Goal: Task Accomplishment & Management: Manage account settings

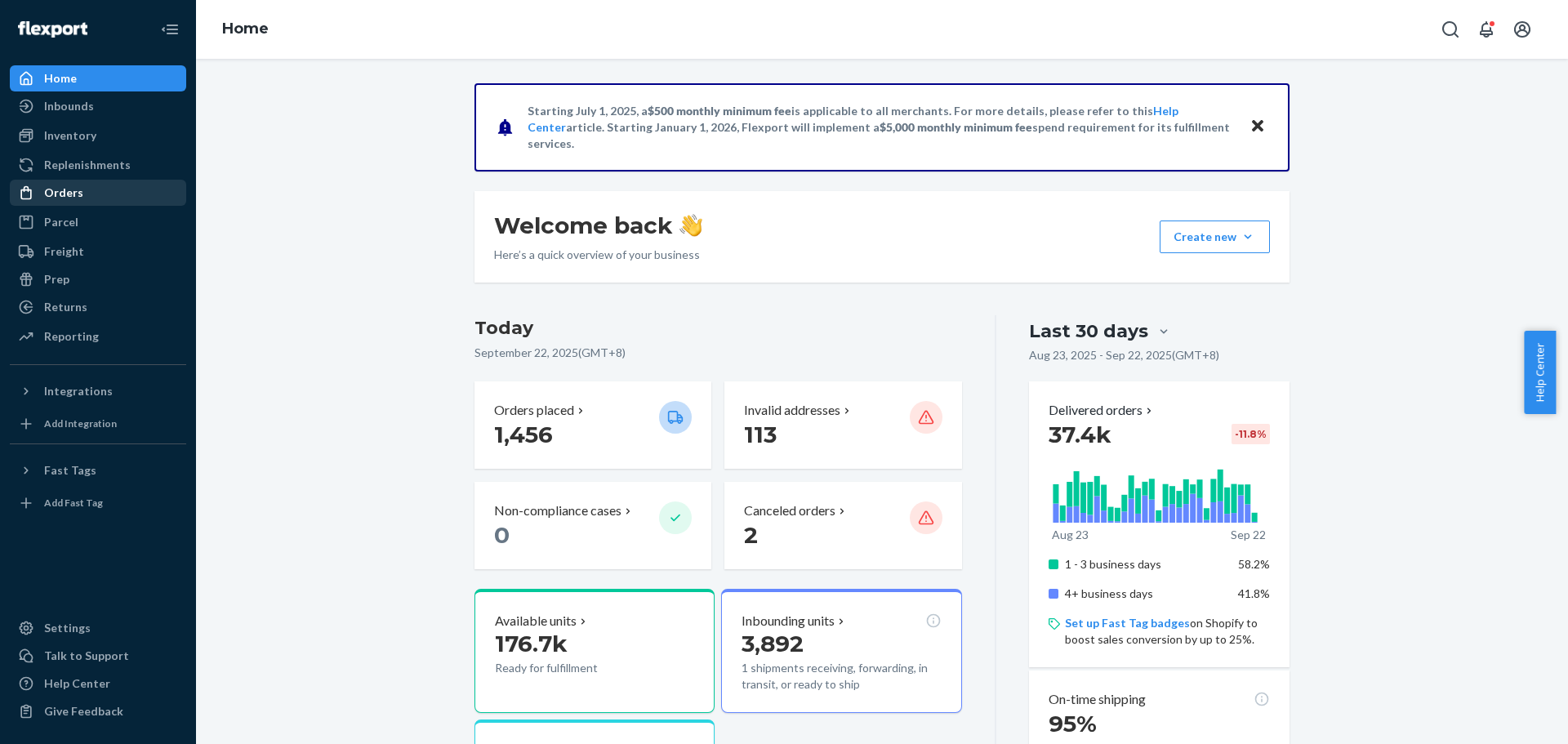
click at [98, 204] on div "Orders" at bounding box center [98, 193] width 173 height 23
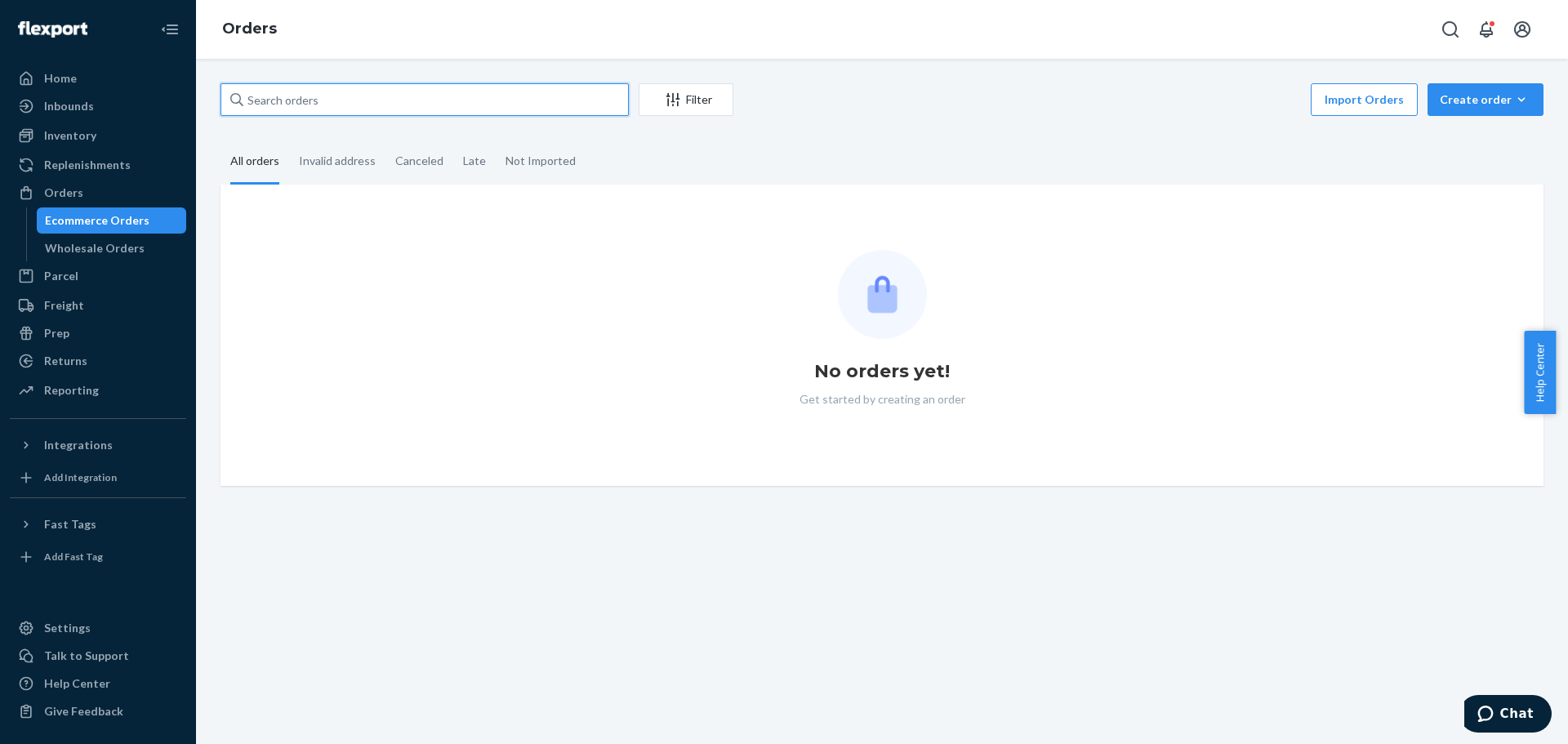
click at [337, 97] on input "text" at bounding box center [424, 100] width 408 height 33
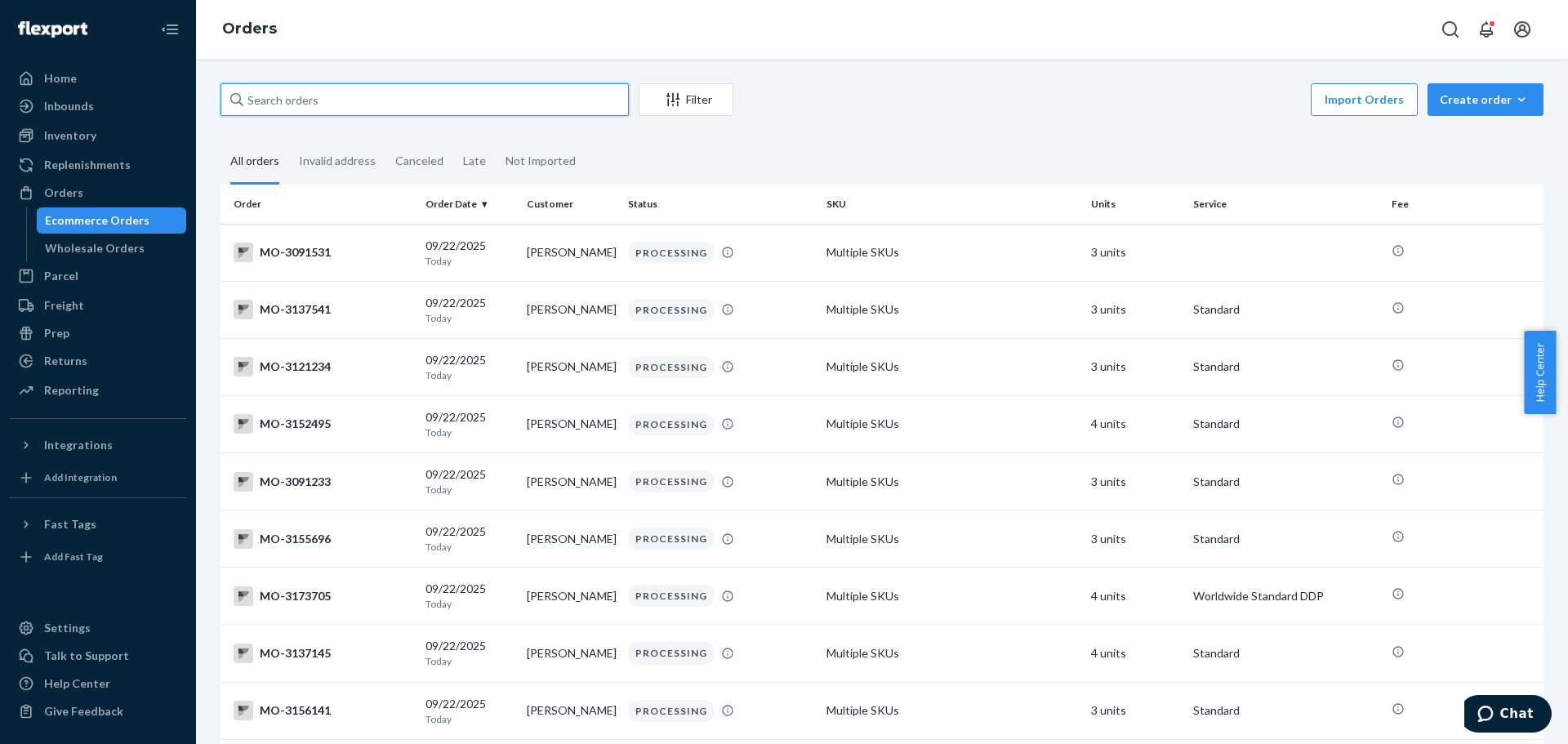
click at [337, 97] on input "text" at bounding box center [424, 100] width 408 height 33
paste input "3168288"
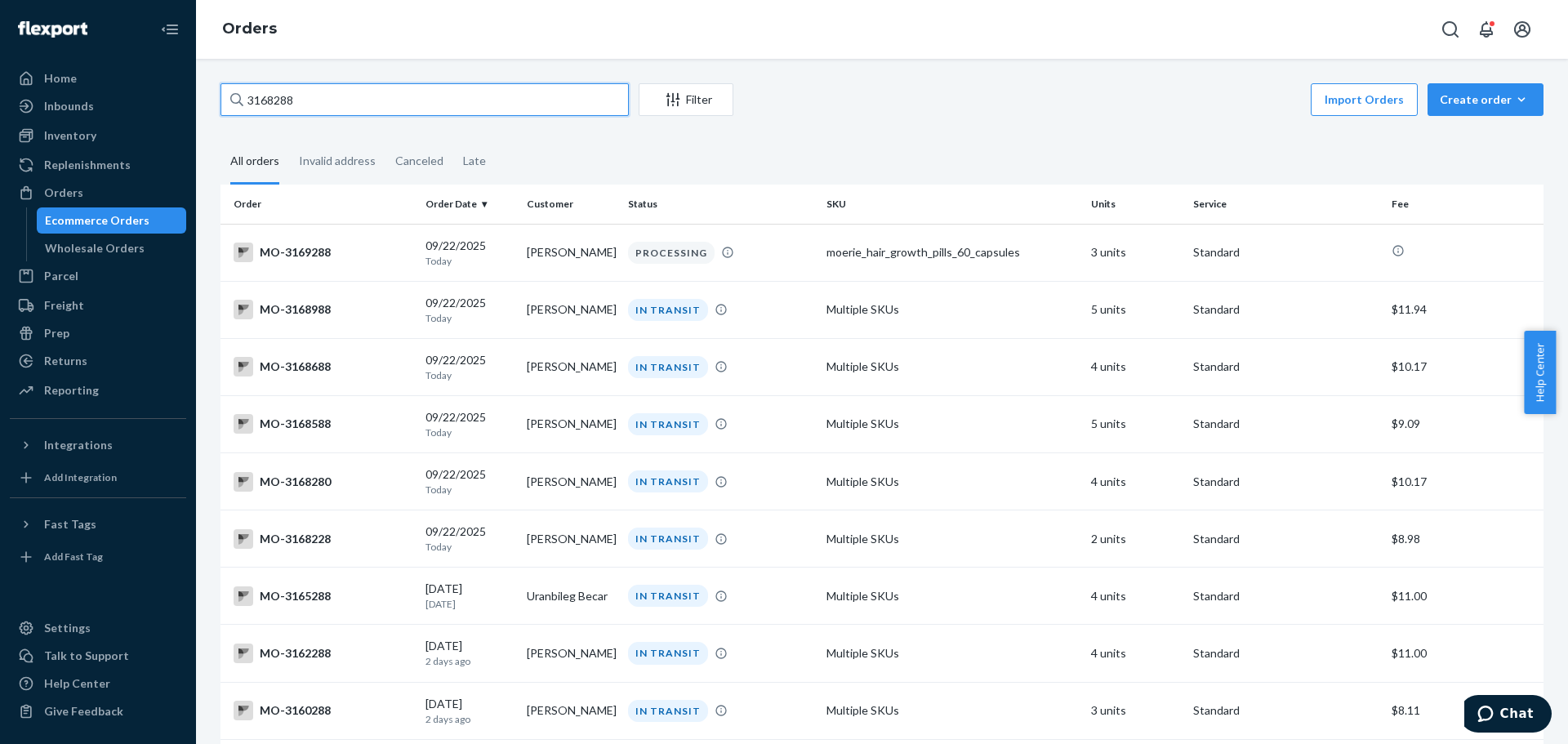
click at [253, 98] on input "3168288" at bounding box center [424, 100] width 408 height 33
paste input "76"
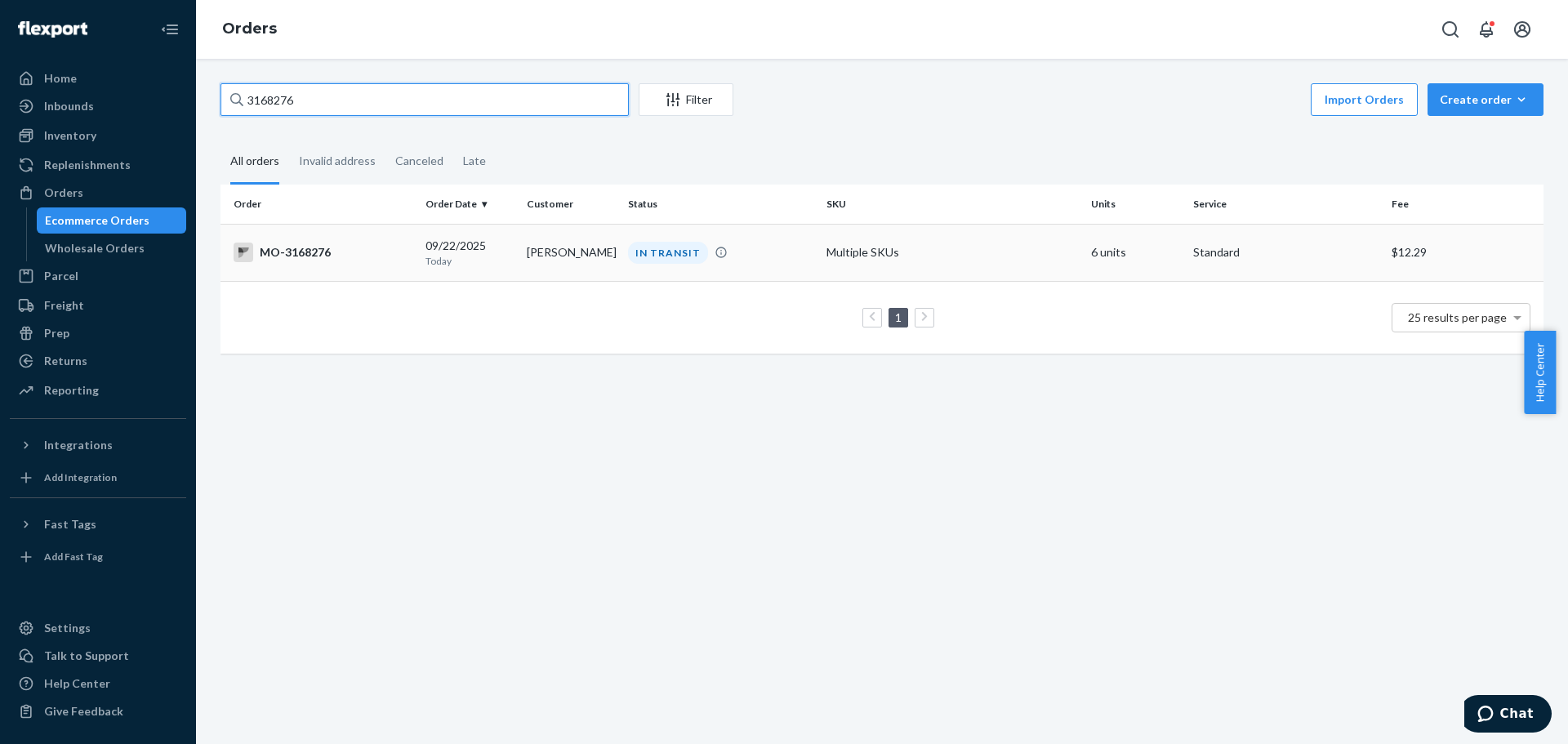
type input "3168276"
click at [454, 259] on p "Today" at bounding box center [469, 262] width 88 height 14
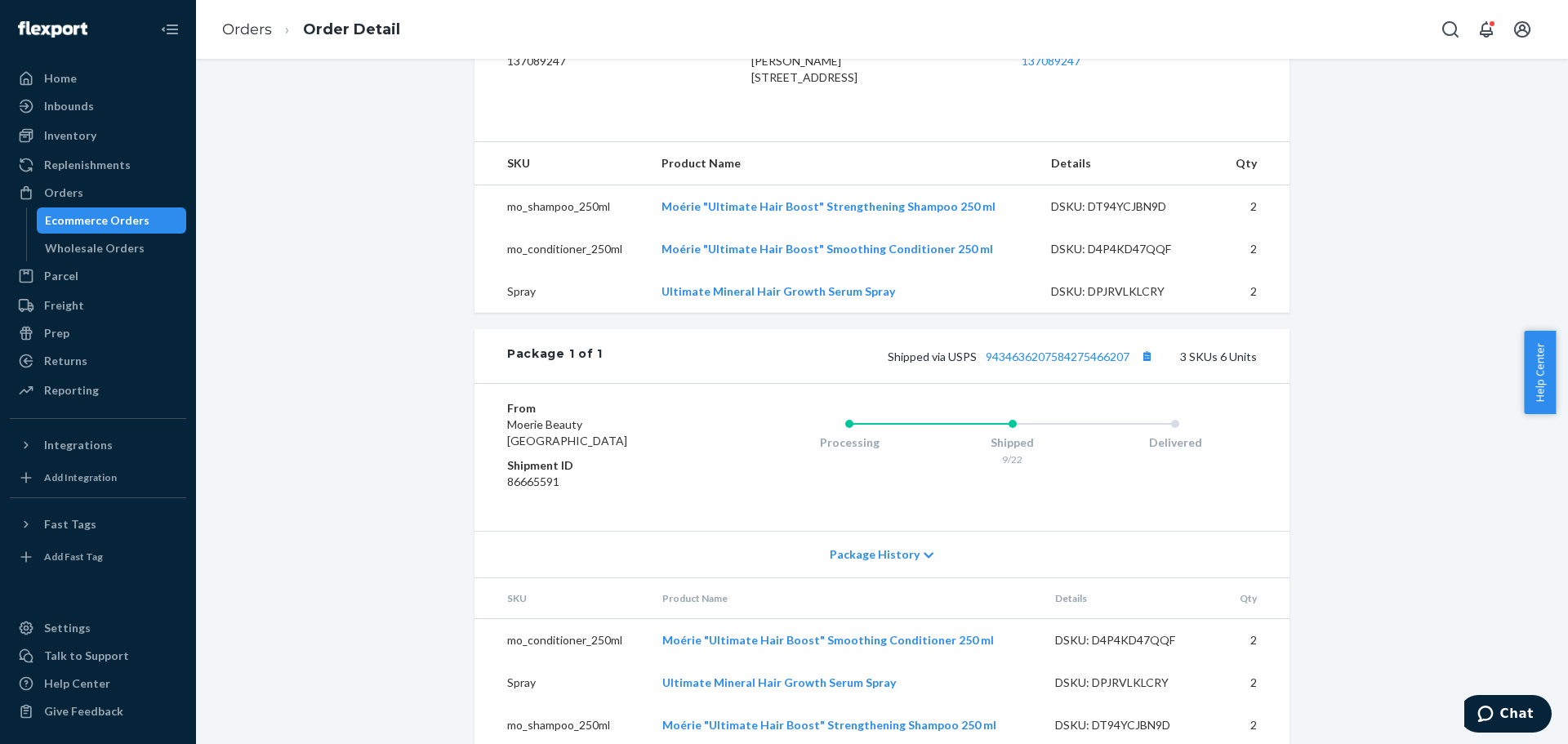
scroll to position [509, 0]
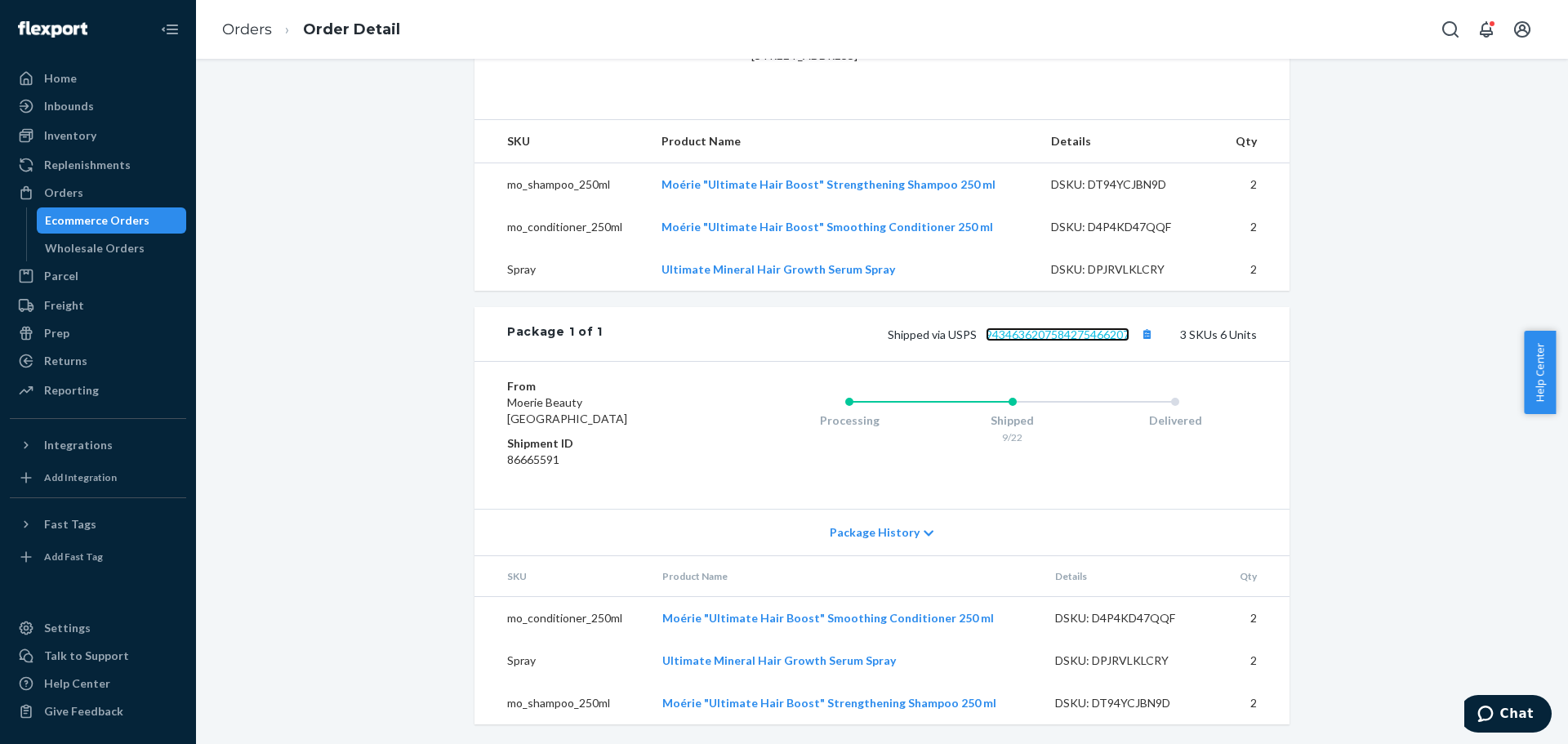
click at [1037, 336] on link "9434636207584275466207" at bounding box center [1057, 335] width 144 height 14
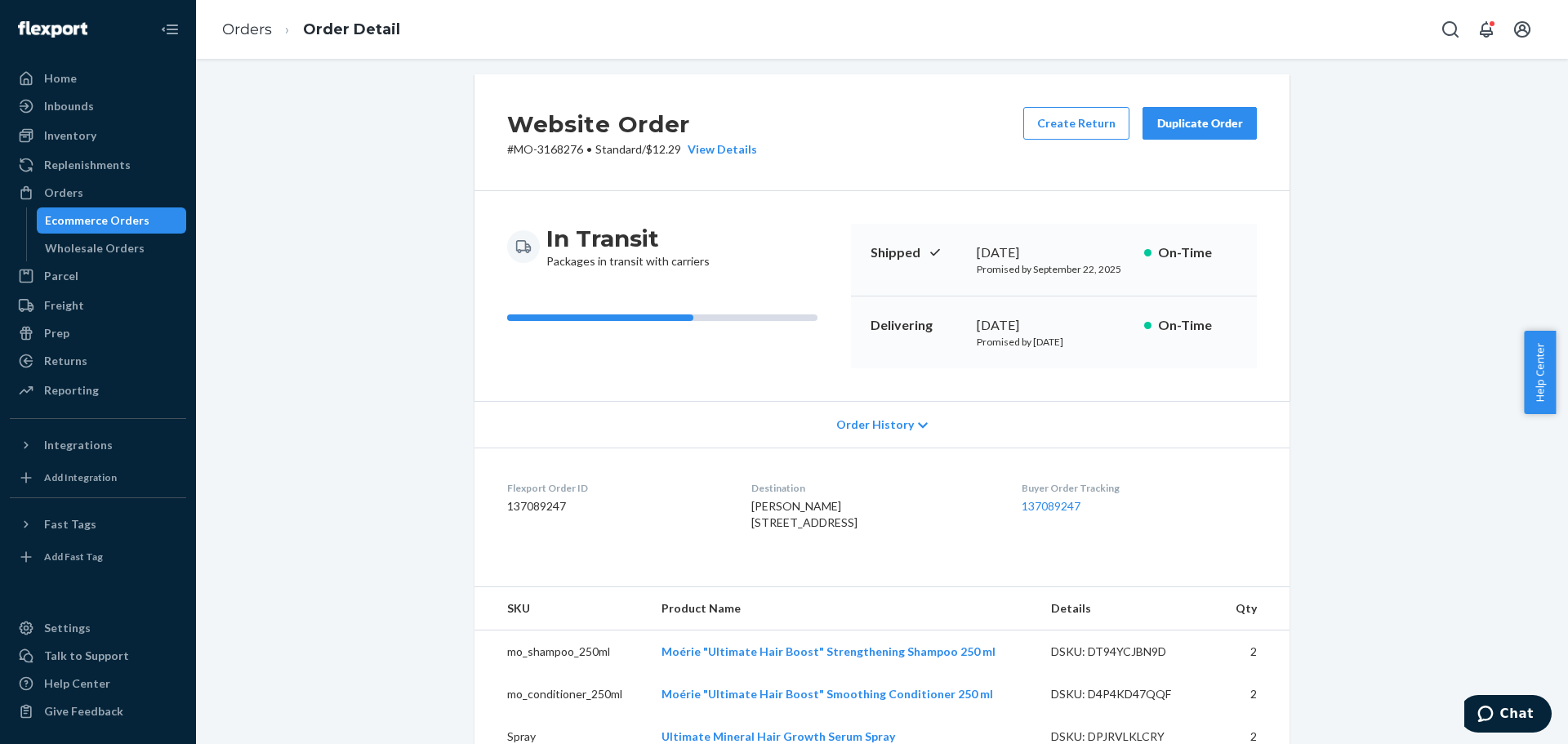
scroll to position [0, 0]
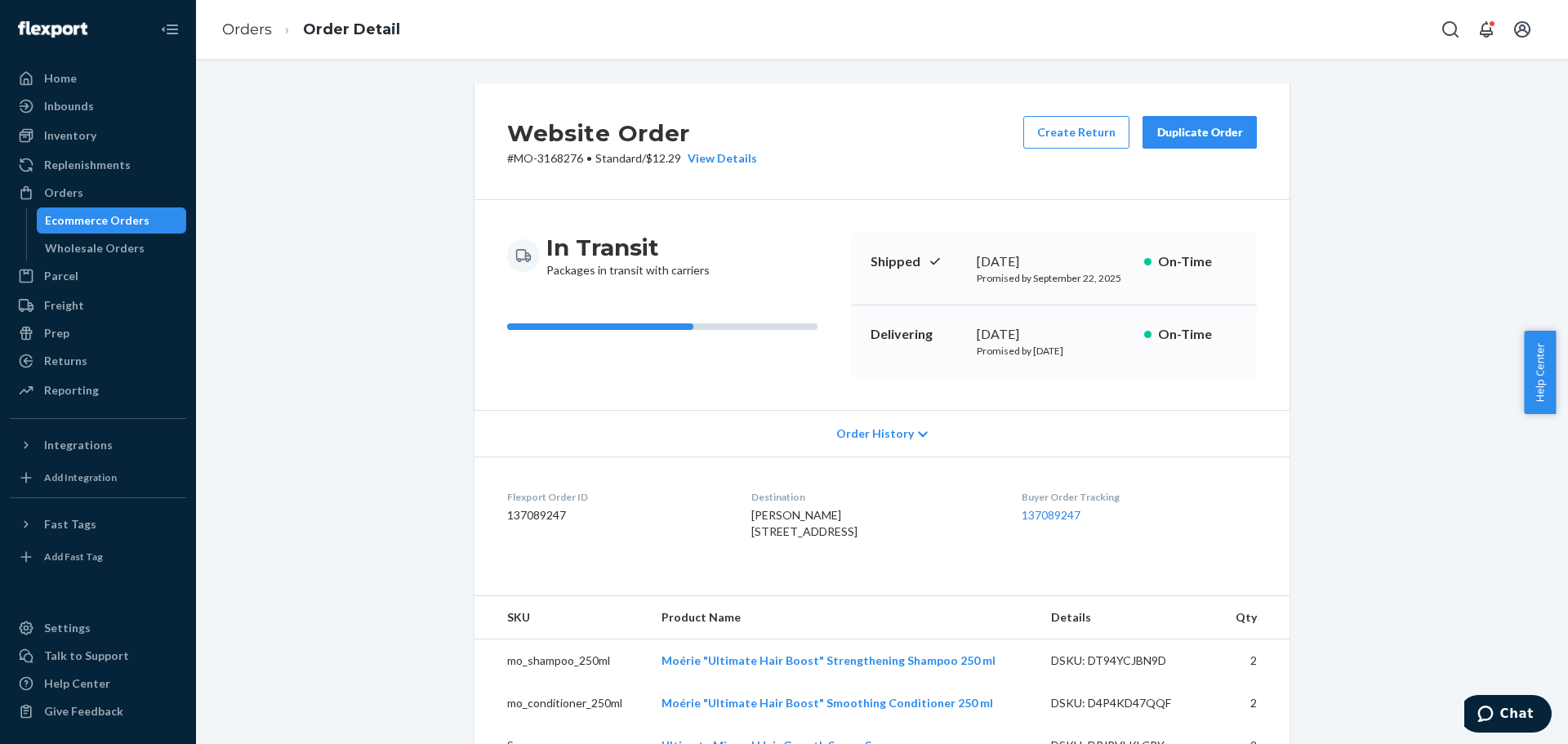
click at [559, 158] on p "# MO-3168276 • Standard / $12.29 View Details" at bounding box center [631, 158] width 250 height 16
copy p "3168276"
click at [1068, 142] on button "Create Return" at bounding box center [1075, 132] width 106 height 33
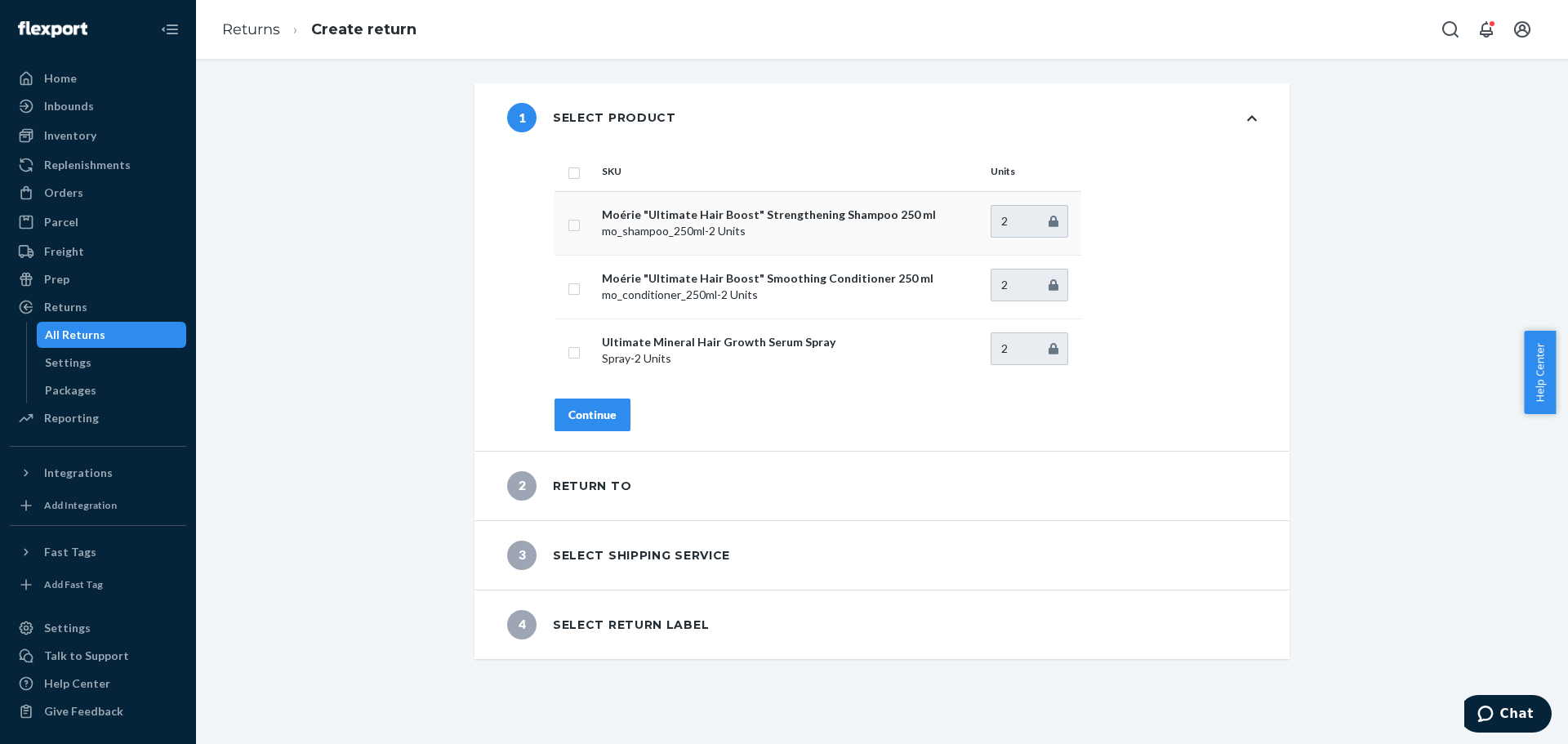
click at [567, 225] on input "checkbox" at bounding box center [574, 222] width 13 height 17
checkbox input "true"
click at [571, 293] on input "checkbox" at bounding box center [574, 287] width 13 height 17
checkbox input "true"
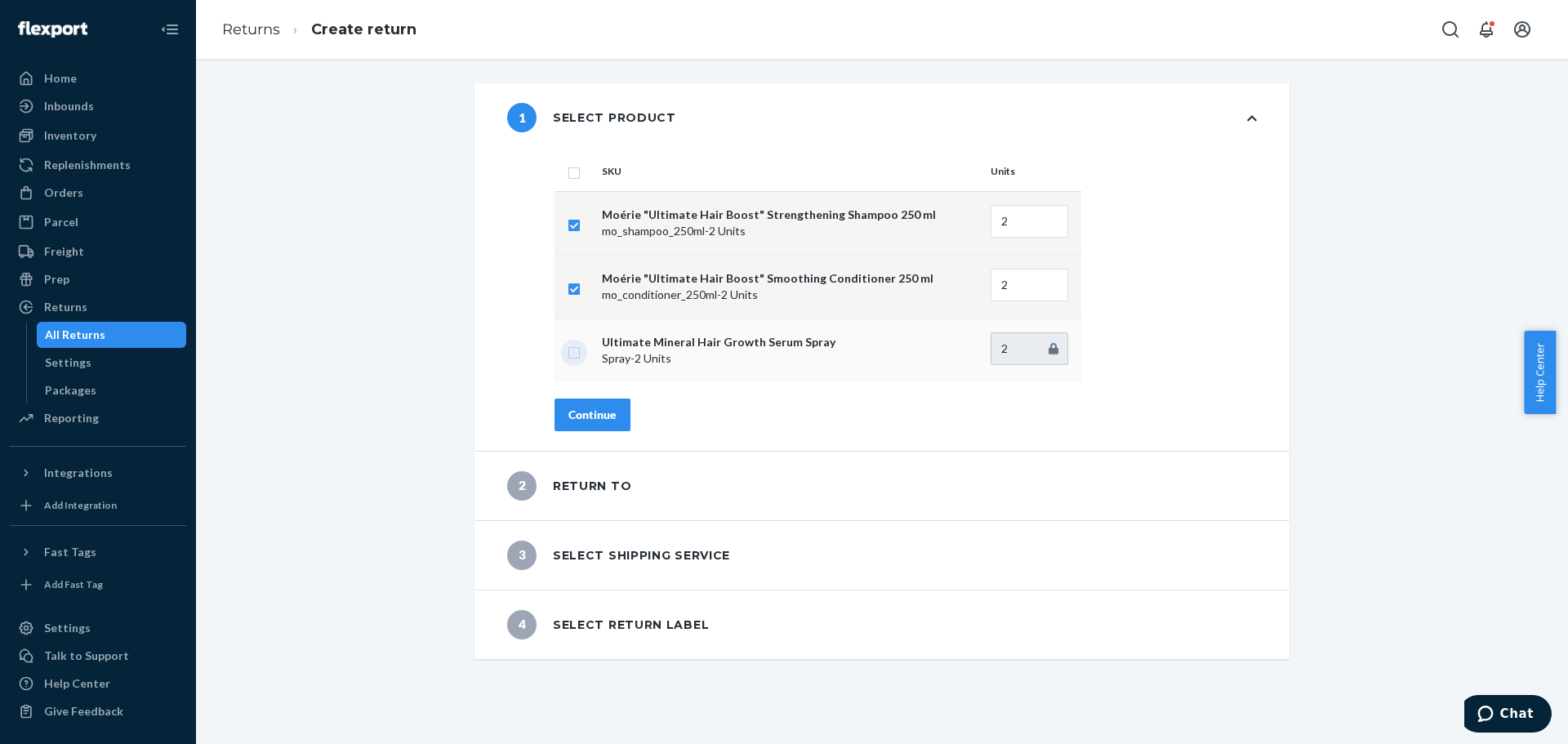
click at [567, 352] on input "checkbox" at bounding box center [574, 351] width 13 height 17
checkbox input "true"
drag, startPoint x: 1007, startPoint y: 222, endPoint x: 967, endPoint y: 222, distance: 40.0
click at [967, 222] on tr "Moérie "Ultimate Hair Boost" Strengthening Shampoo 250 ml mo_shampoo_250ml - 2 …" at bounding box center [817, 223] width 527 height 64
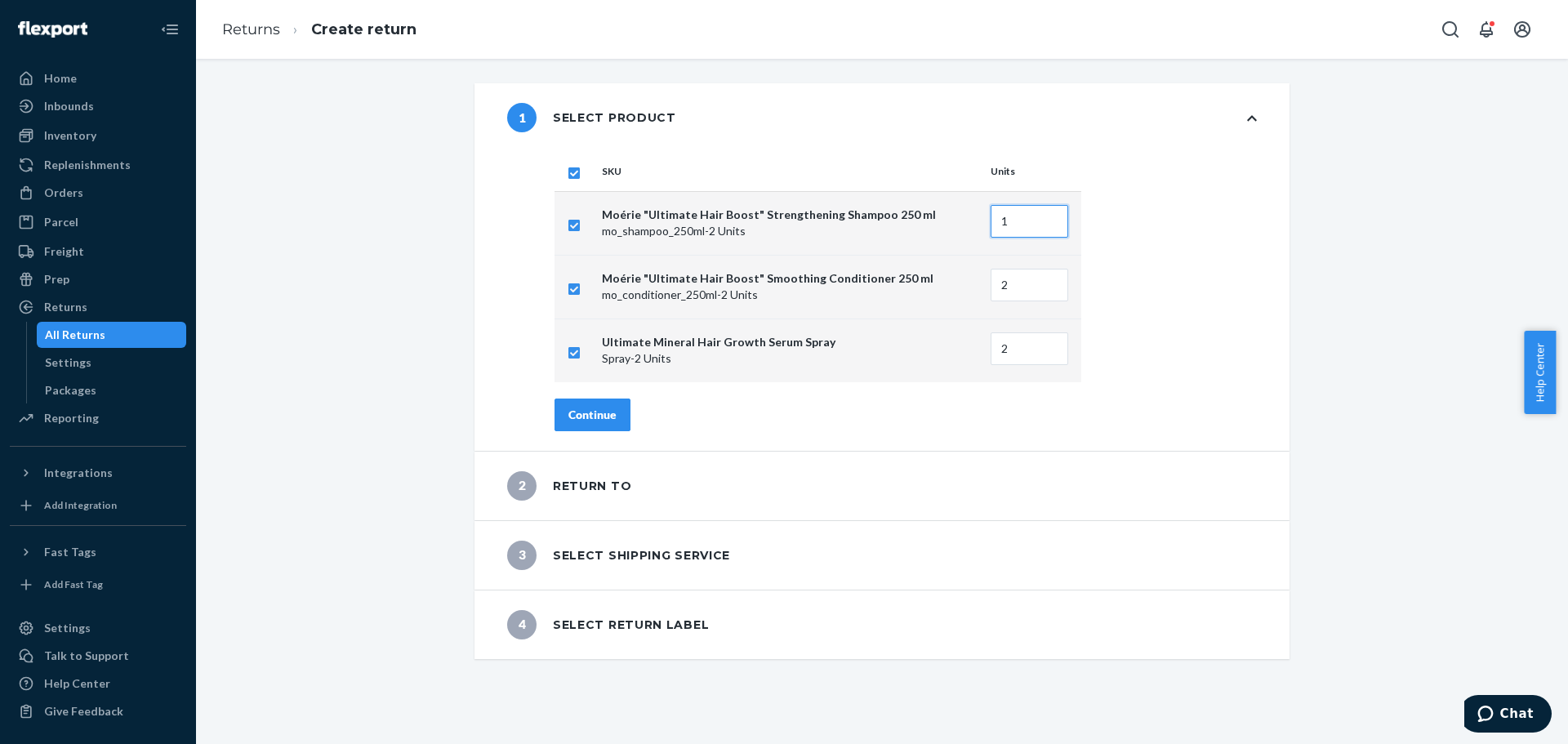
type input "1"
drag, startPoint x: 1009, startPoint y: 289, endPoint x: 904, endPoint y: 289, distance: 105.0
click at [904, 289] on tr "Moérie "Ultimate Hair Boost" Smoothing Conditioner 250 ml mo_conditioner_250ml …" at bounding box center [817, 287] width 527 height 64
type input "1"
drag, startPoint x: 1008, startPoint y: 344, endPoint x: 939, endPoint y: 347, distance: 69.1
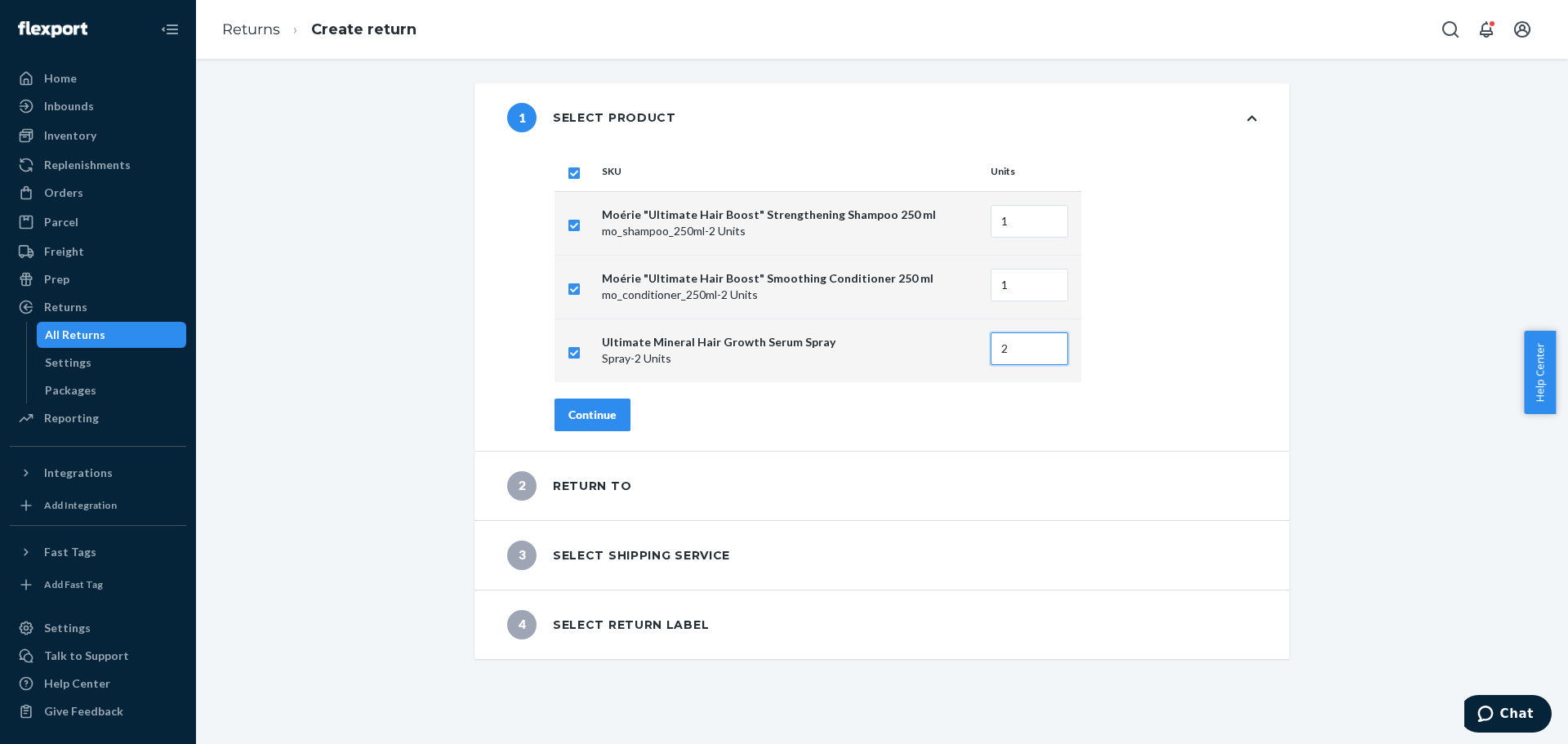
click at [939, 347] on tr "Ultimate Mineral Hair Growth Serum Spray Spray - 2 Units 2" at bounding box center [817, 351] width 527 height 64
type input "1"
click at [594, 426] on button "Continue" at bounding box center [591, 415] width 76 height 33
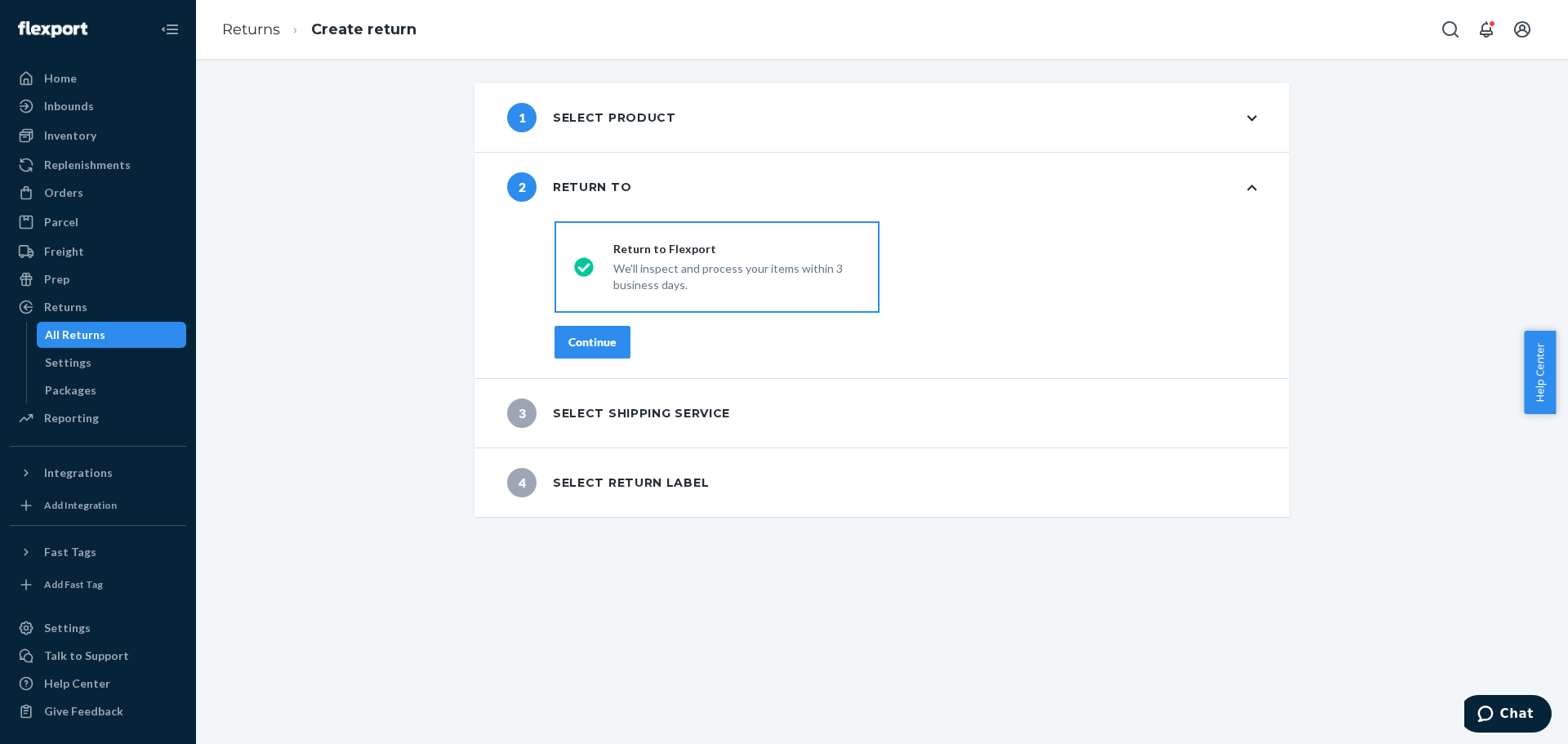
click at [604, 345] on div "Continue" at bounding box center [592, 343] width 48 height 16
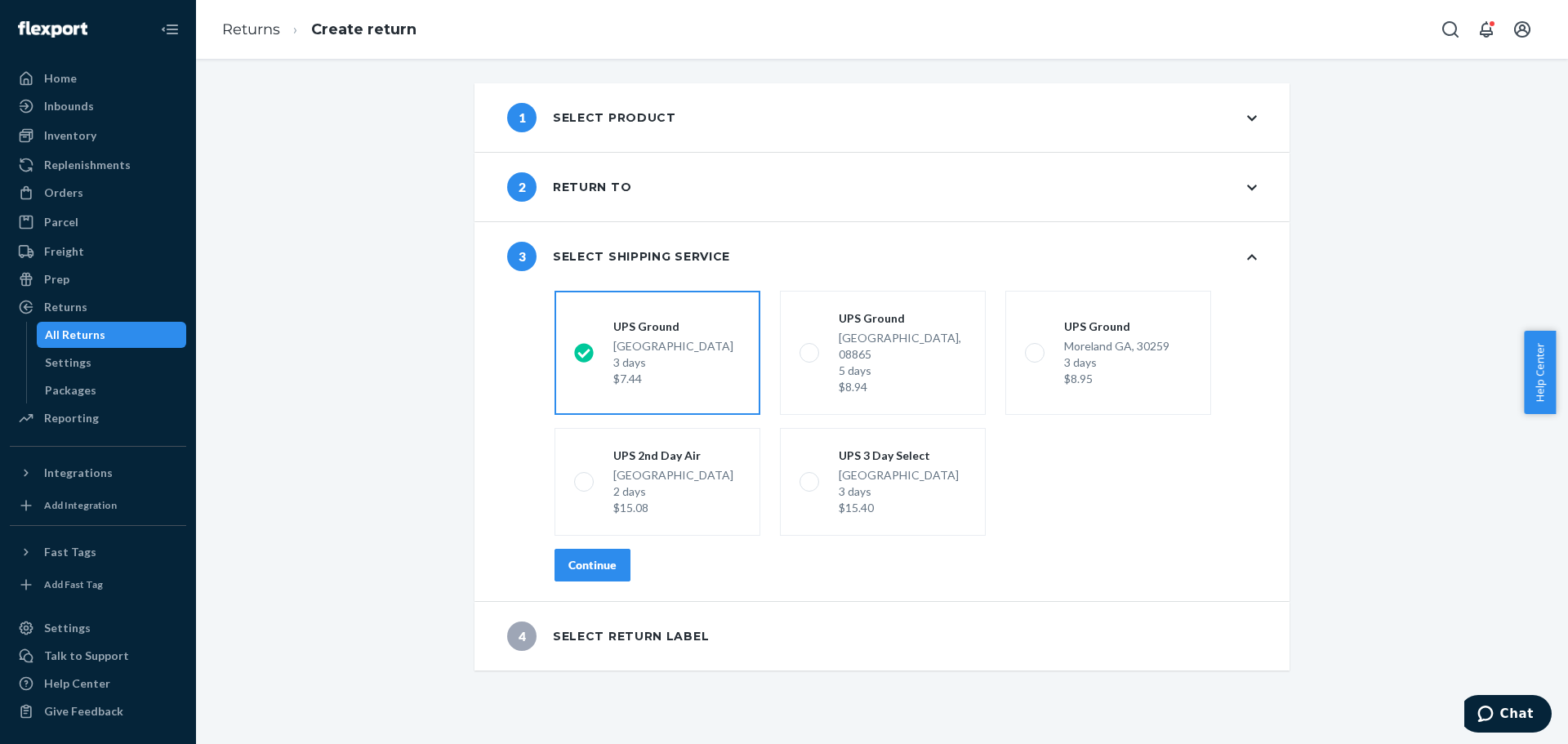
click at [596, 557] on div "Continue" at bounding box center [592, 565] width 48 height 16
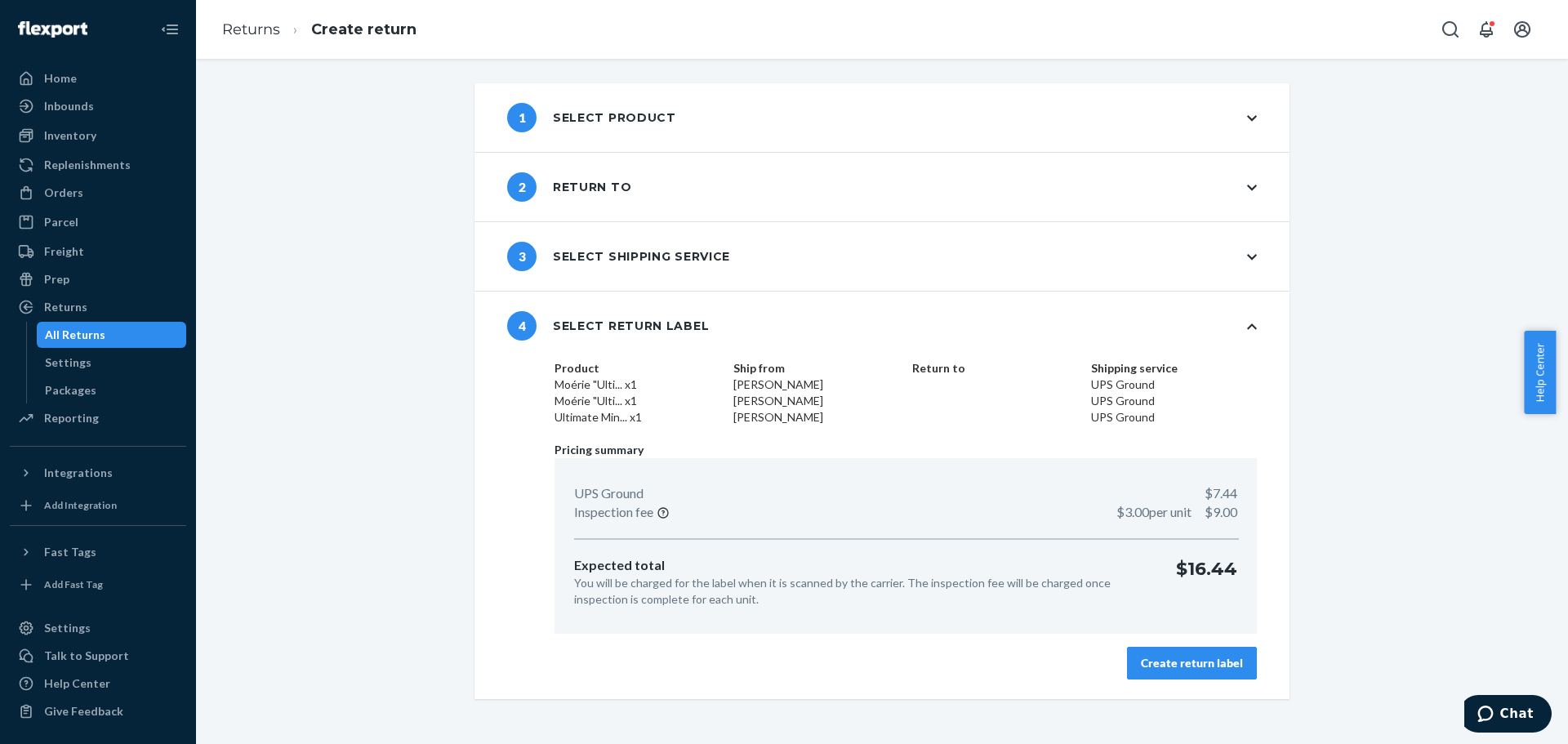
click at [1162, 663] on div "Create return label" at bounding box center [1192, 663] width 102 height 16
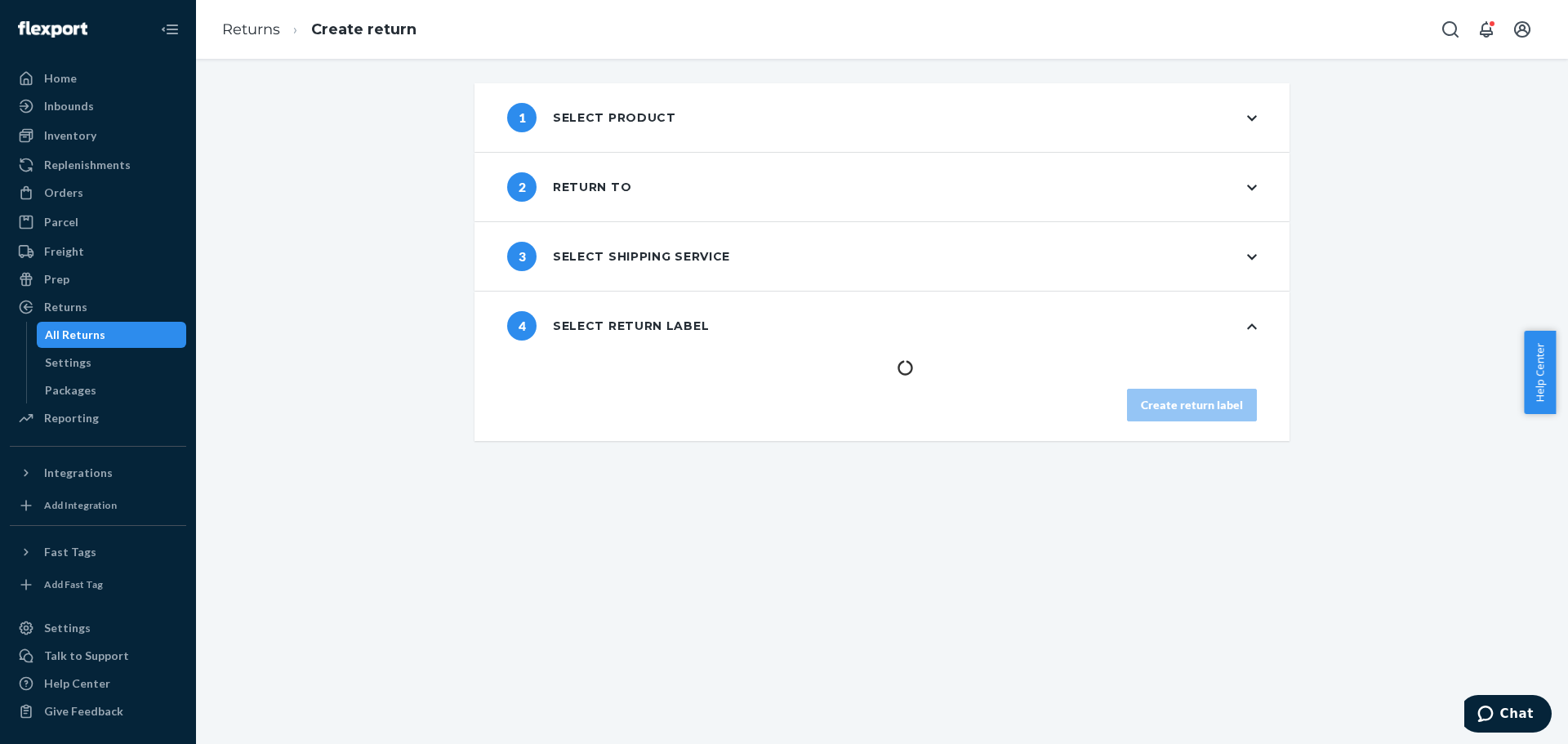
click at [693, 254] on div "3 Select shipping service" at bounding box center [618, 256] width 223 height 29
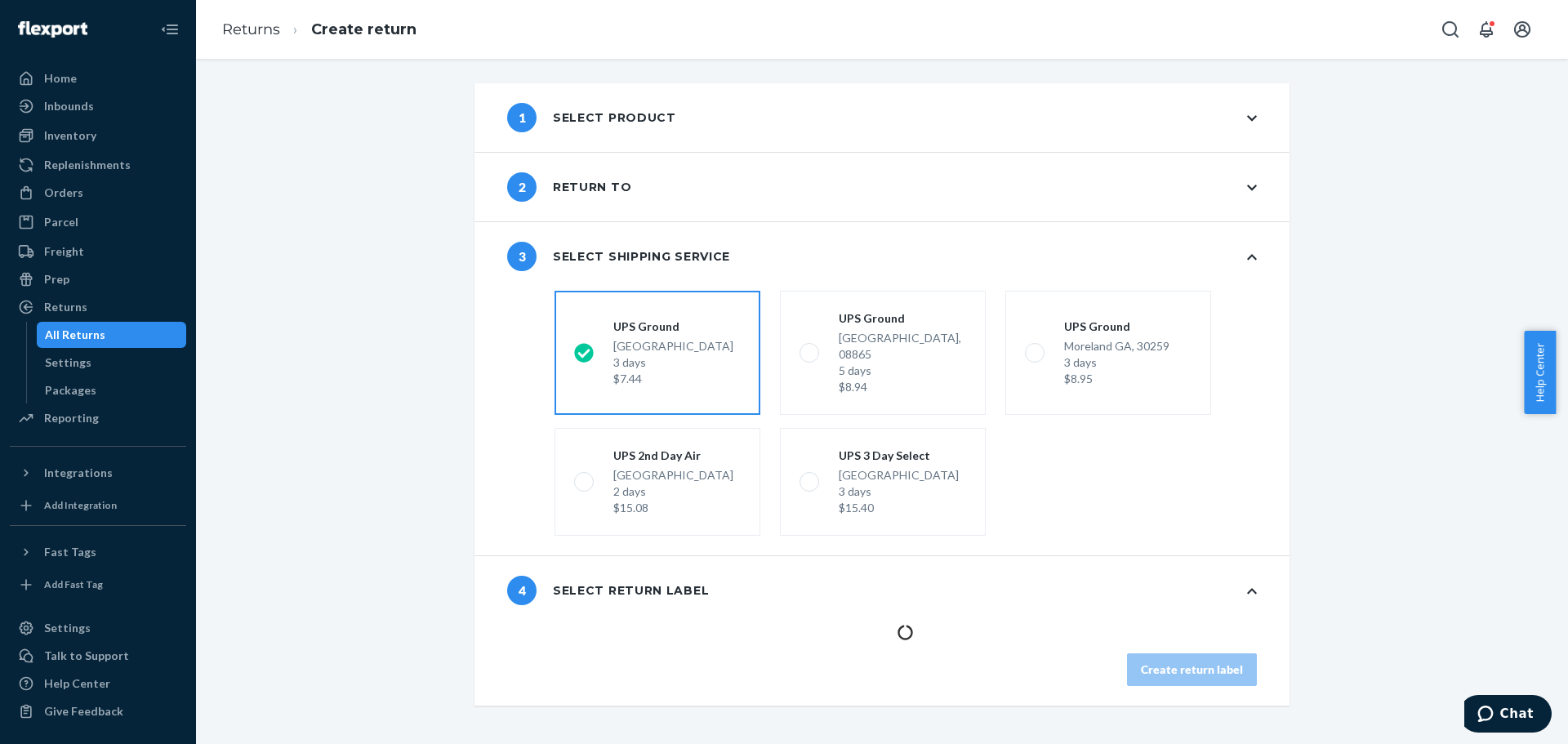
click at [640, 578] on div "4 Select return label" at bounding box center [607, 590] width 202 height 29
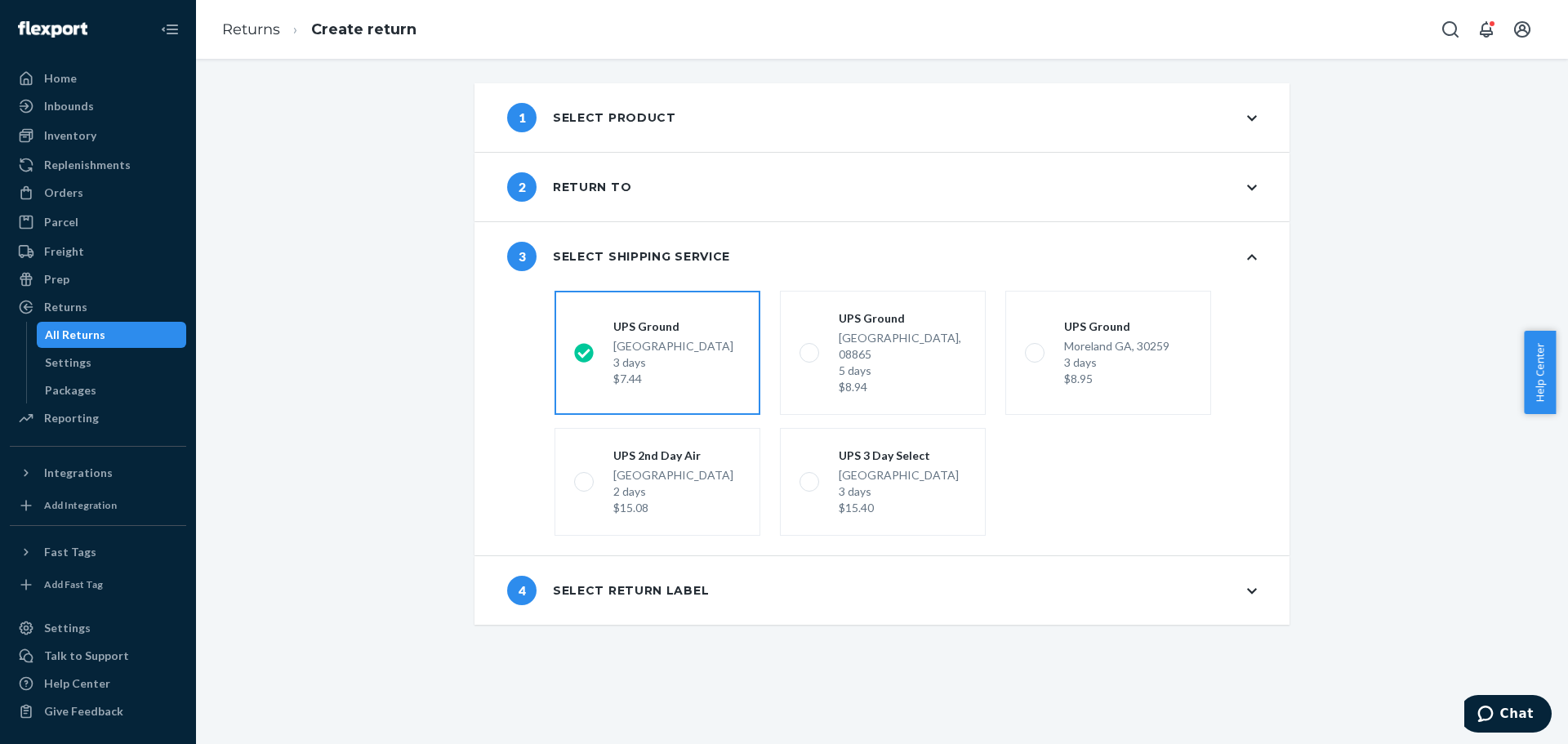
click at [1127, 583] on div "4 Select return label" at bounding box center [881, 590] width 815 height 69
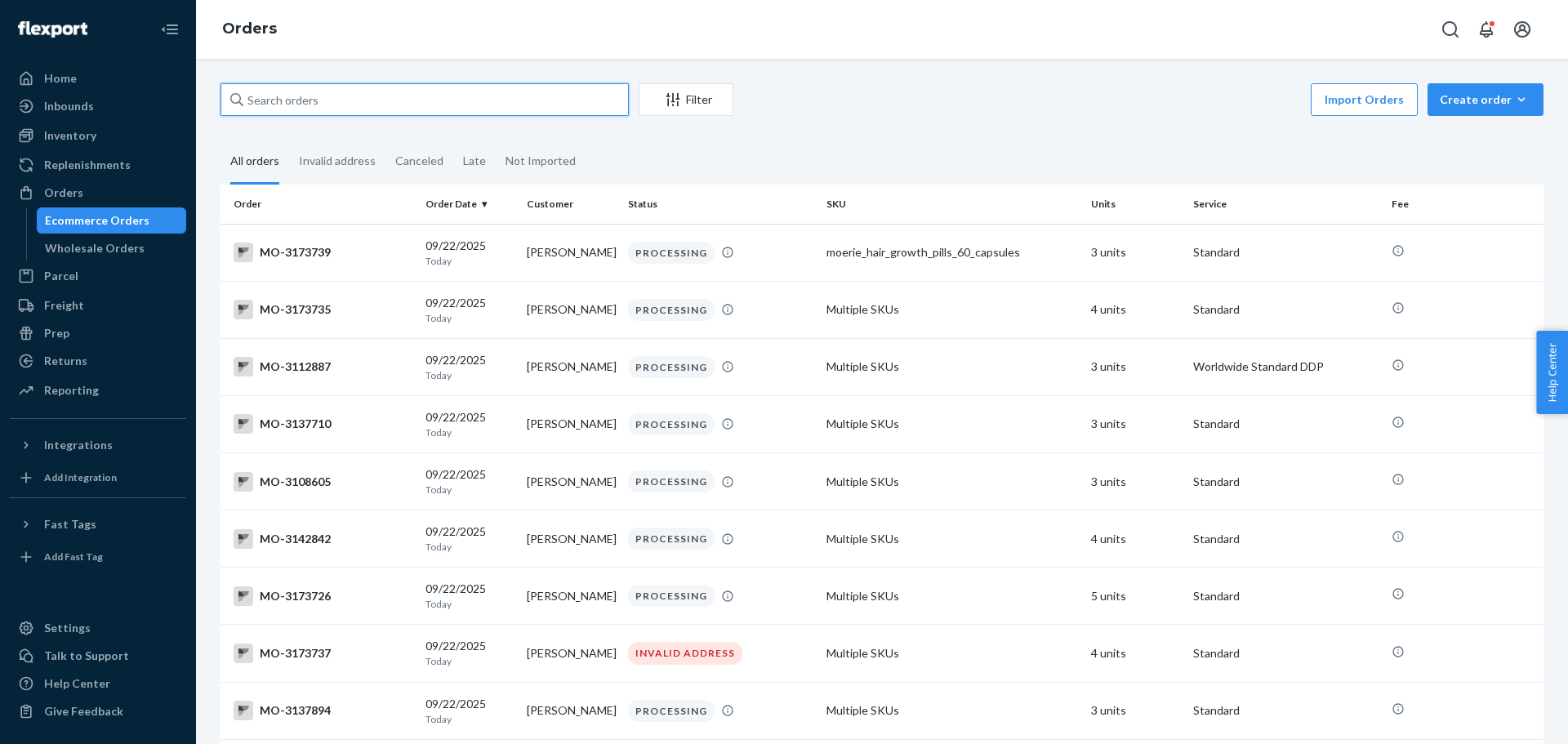
click at [259, 101] on input "text" at bounding box center [424, 100] width 408 height 33
paste input "Hello Vanessa, Thank you for reaching out and sharing your concerns. I truly ap…"
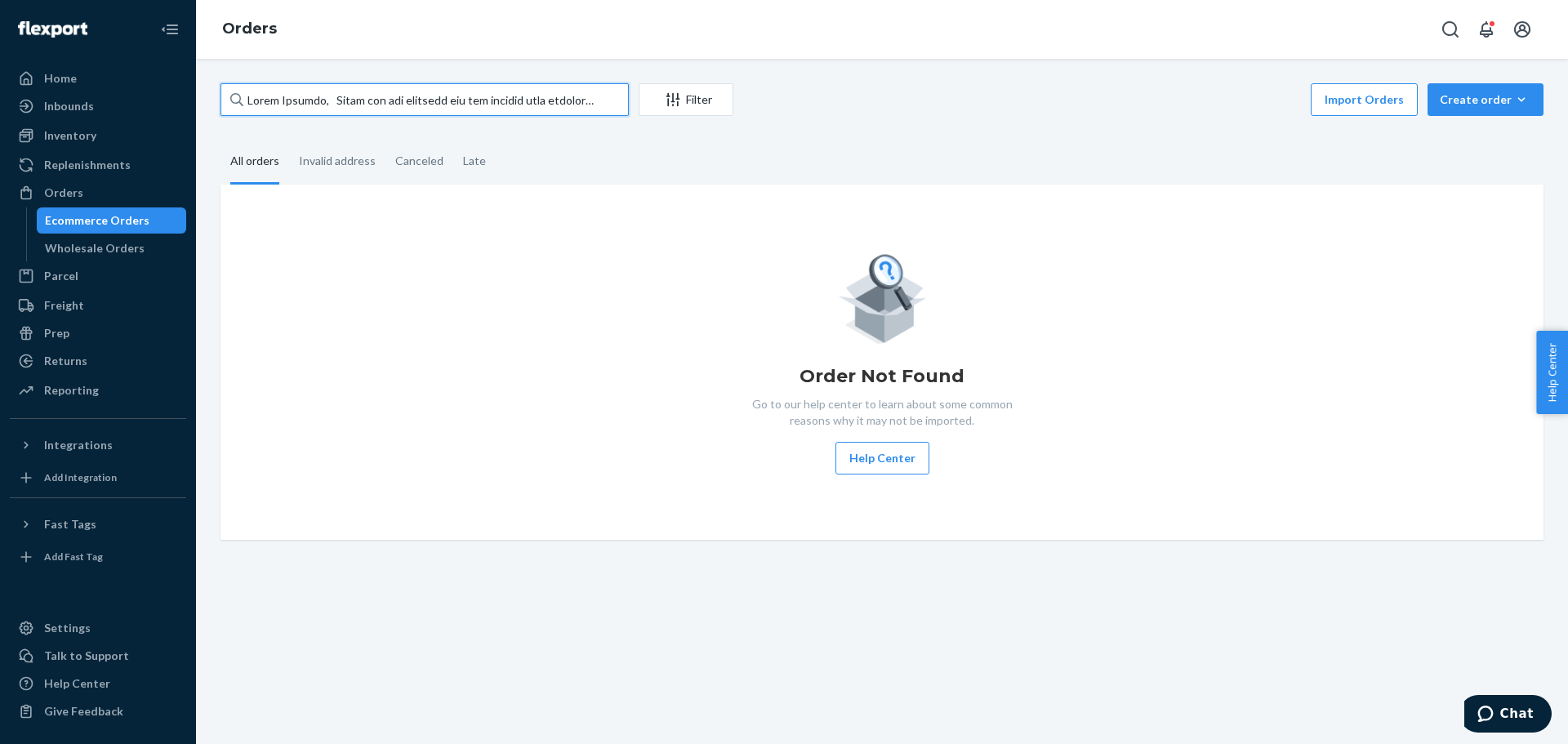
click at [313, 104] on input "text" at bounding box center [424, 100] width 408 height 33
paste input "3168276"
type input "3168276"
click at [717, 101] on div "Filter" at bounding box center [686, 100] width 93 height 16
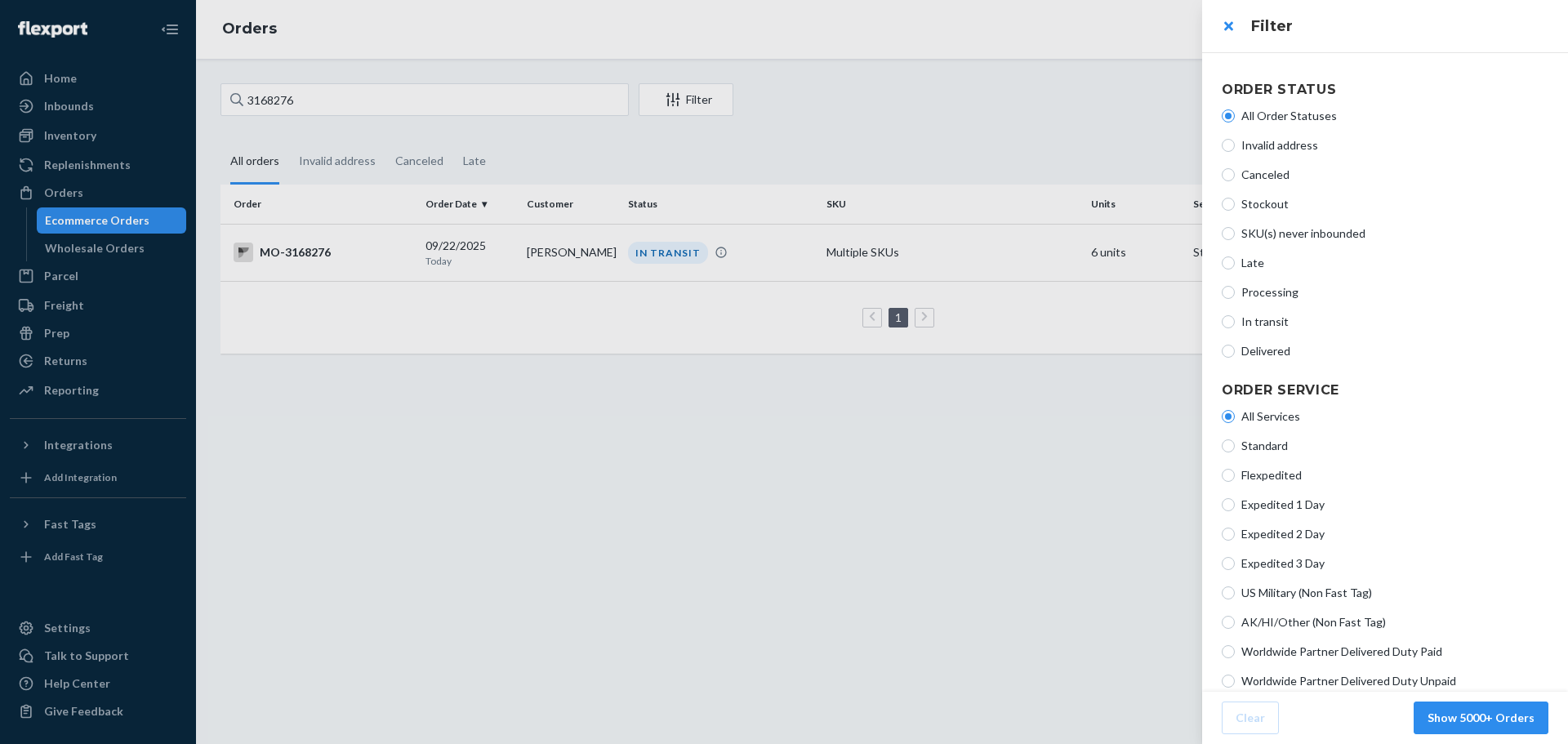
click at [406, 420] on div at bounding box center [784, 372] width 1568 height 744
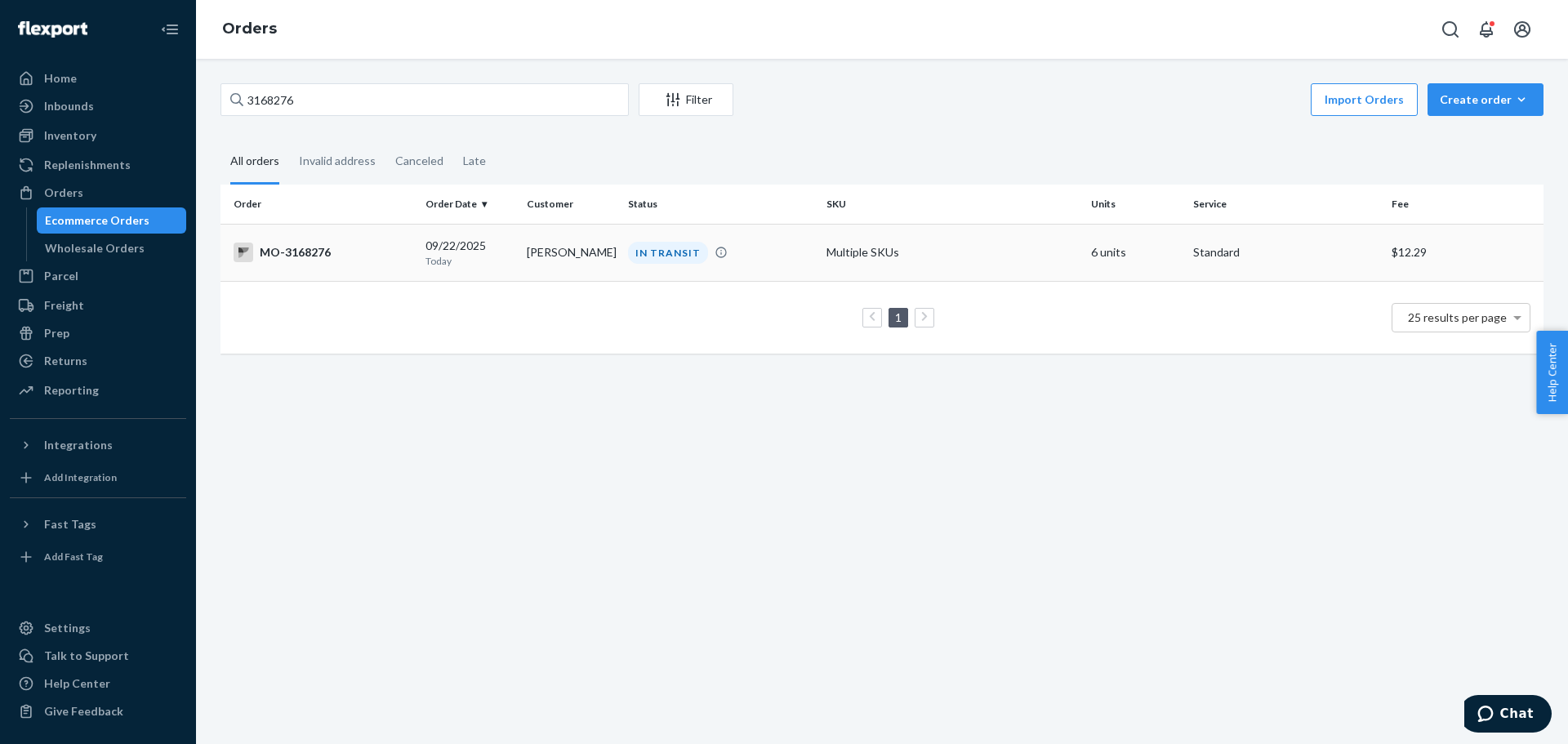
click at [398, 261] on div "MO-3168276" at bounding box center [323, 253] width 179 height 20
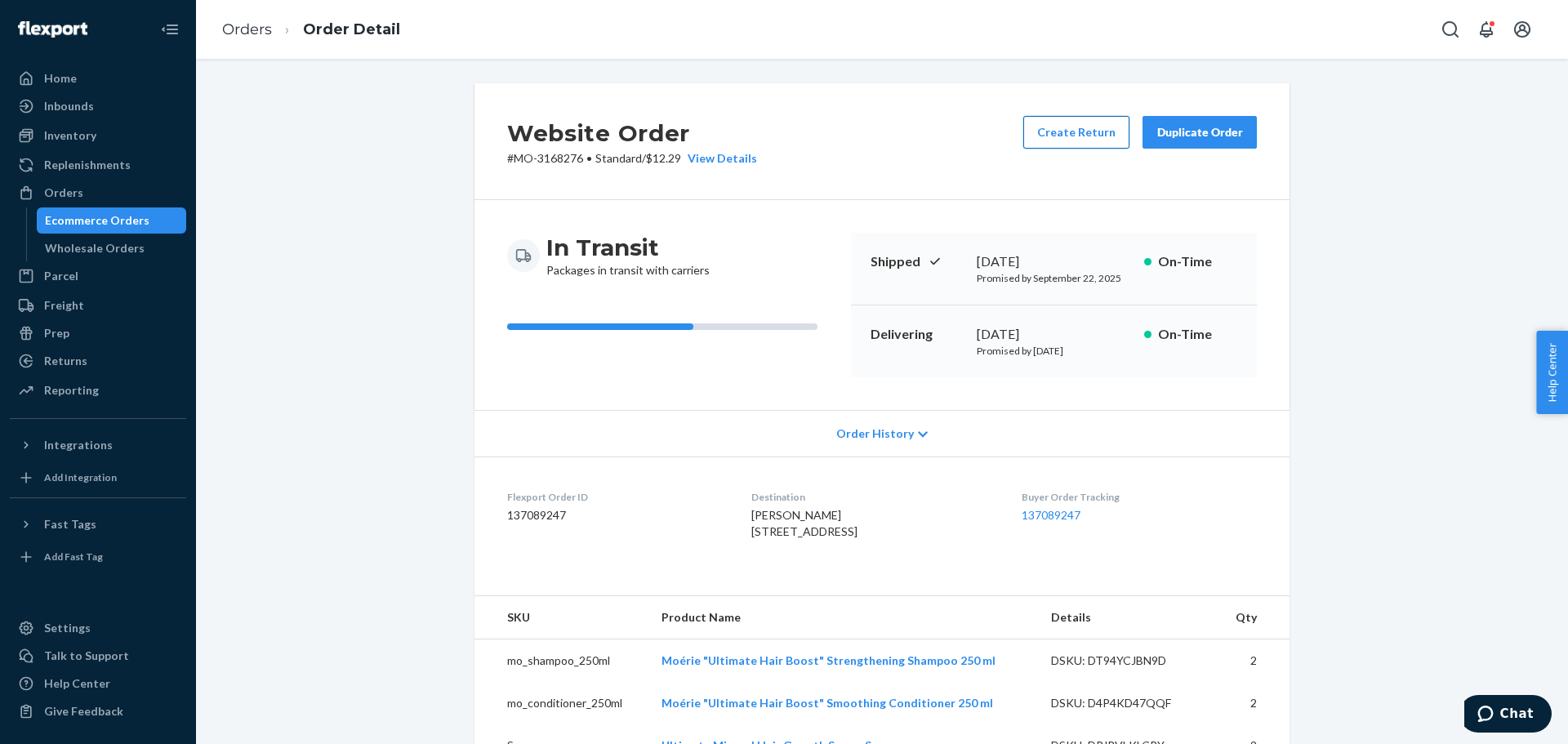
click at [1080, 138] on button "Create Return" at bounding box center [1075, 132] width 106 height 33
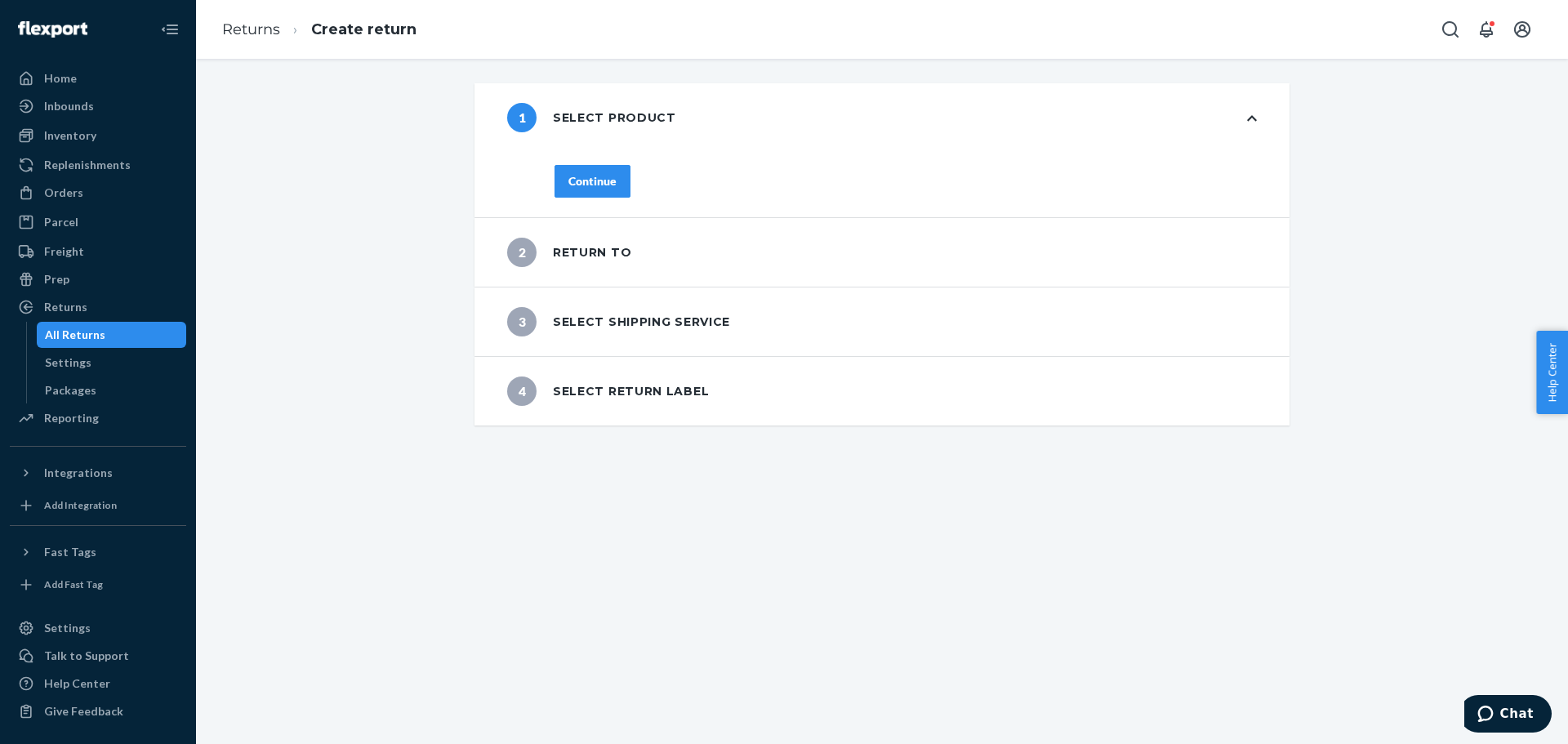
click at [590, 177] on div "Continue" at bounding box center [592, 182] width 48 height 16
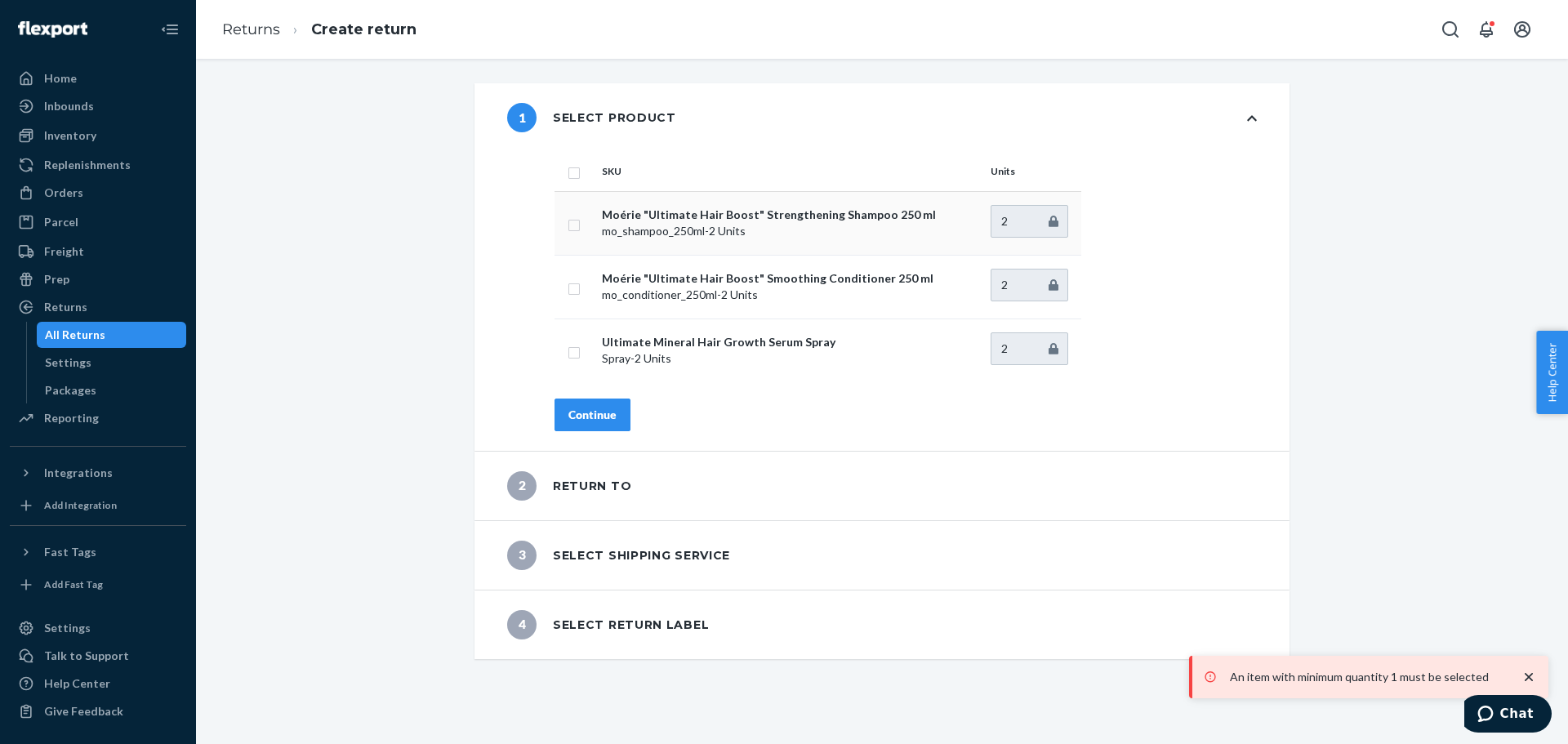
click at [595, 232] on td "Moérie "Ultimate Hair Boost" Strengthening Shampoo 250 ml mo_shampoo_250ml - 2 …" at bounding box center [789, 223] width 389 height 64
click at [577, 231] on td at bounding box center [575, 223] width 41 height 64
click at [574, 285] on input "checkbox" at bounding box center [574, 287] width 13 height 17
checkbox input "true"
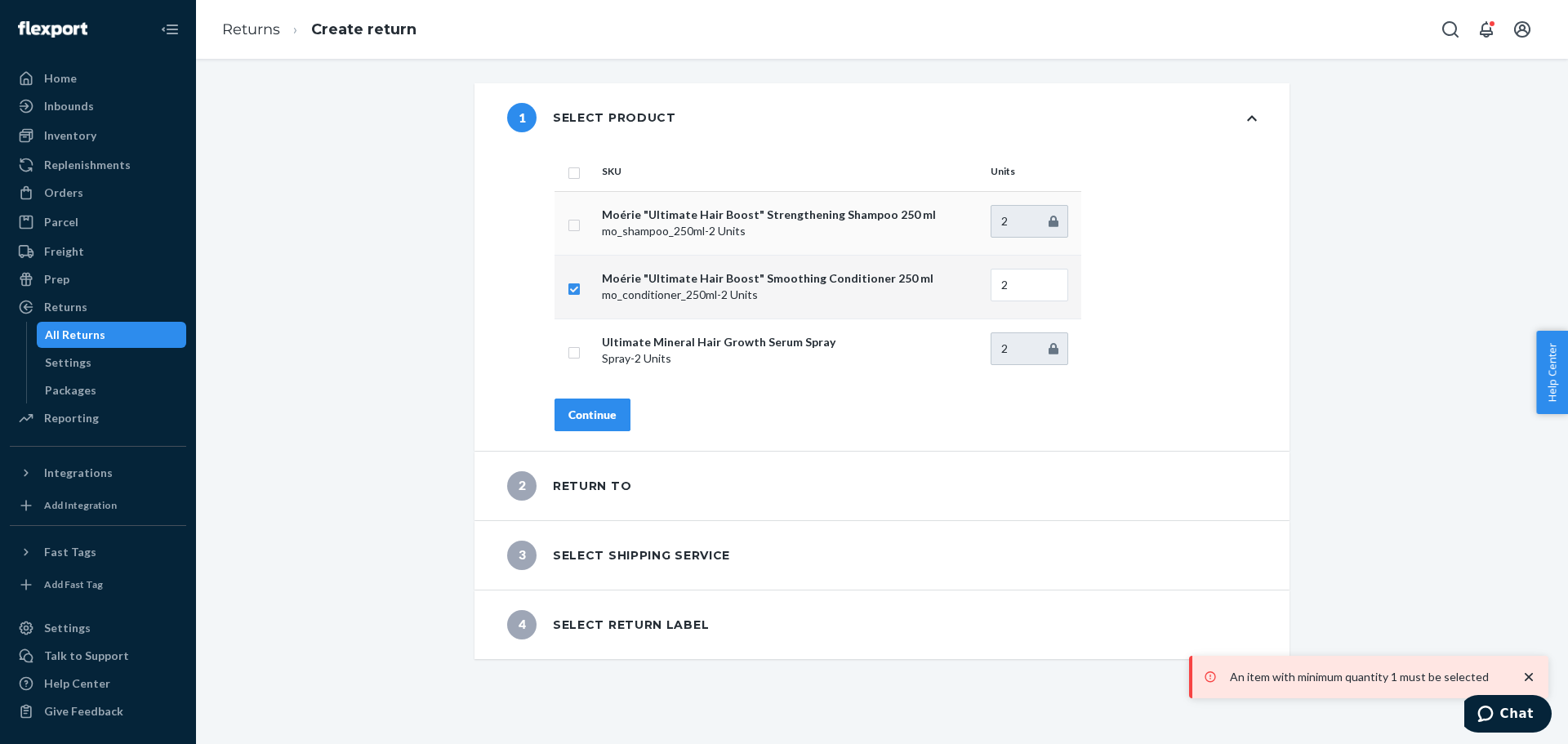
click at [570, 234] on td at bounding box center [575, 223] width 41 height 64
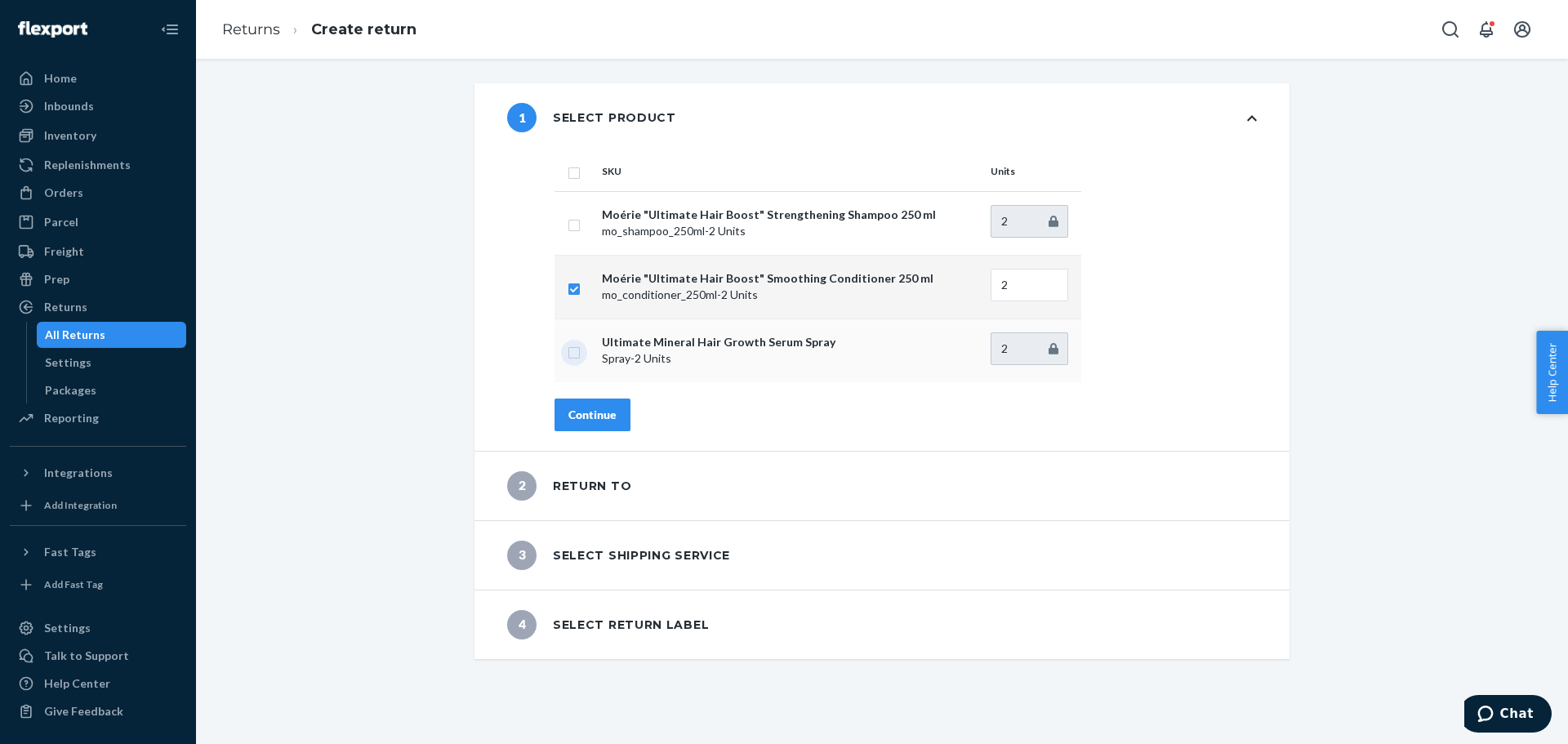
click at [567, 358] on input "checkbox" at bounding box center [574, 351] width 13 height 17
checkbox input "true"
click at [567, 217] on input "checkbox" at bounding box center [574, 222] width 13 height 17
checkbox input "true"
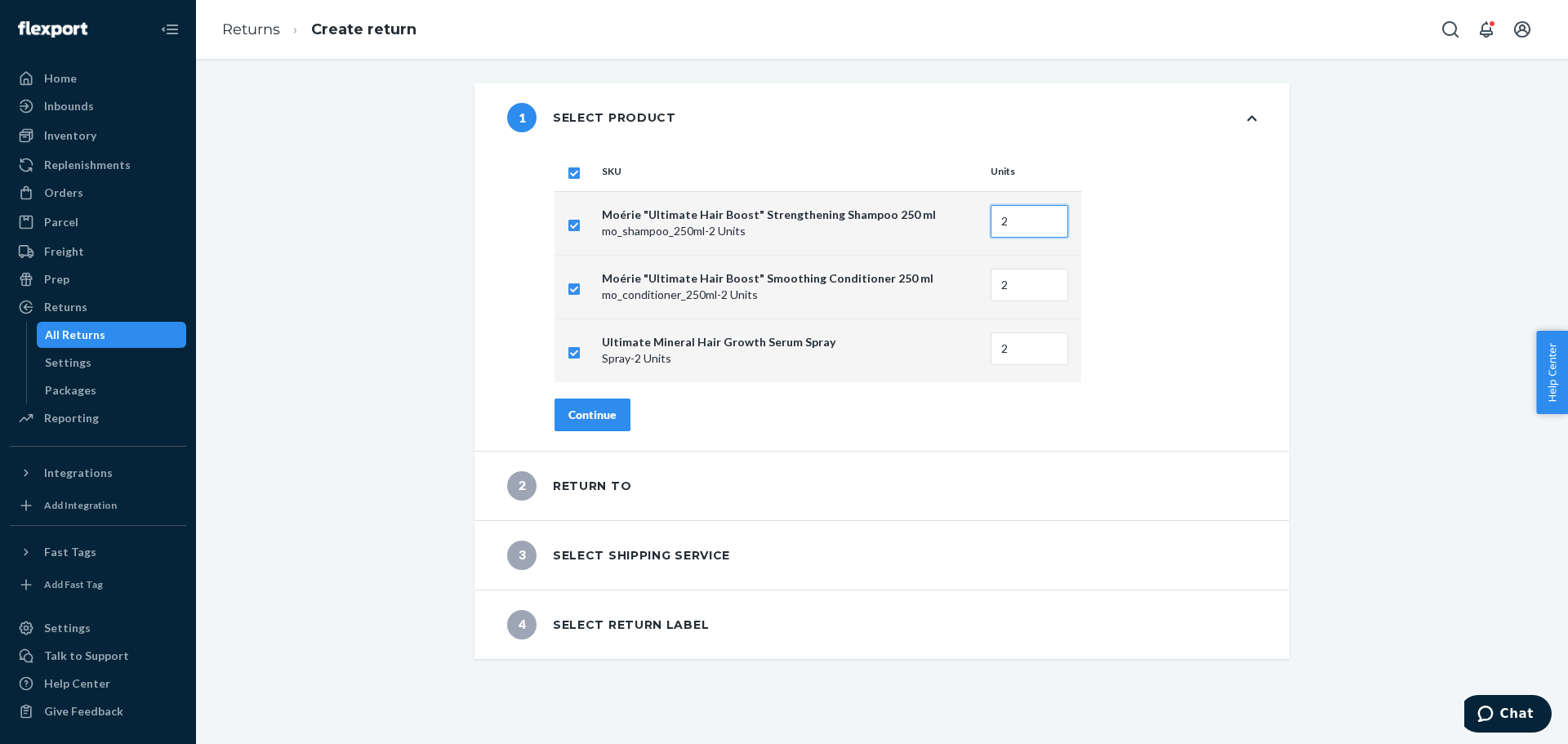
drag, startPoint x: 1016, startPoint y: 227, endPoint x: 969, endPoint y: 226, distance: 47.0
click at [969, 226] on tr "Moérie "Ultimate Hair Boost" Strengthening Shampoo 250 ml mo_shampoo_250ml - 2 …" at bounding box center [817, 223] width 527 height 64
type input "1"
drag, startPoint x: 1005, startPoint y: 275, endPoint x: 956, endPoint y: 289, distance: 51.0
click at [956, 289] on tr "Moérie "Ultimate Hair Boost" Smoothing Conditioner 250 ml mo_conditioner_250ml …" at bounding box center [817, 287] width 527 height 64
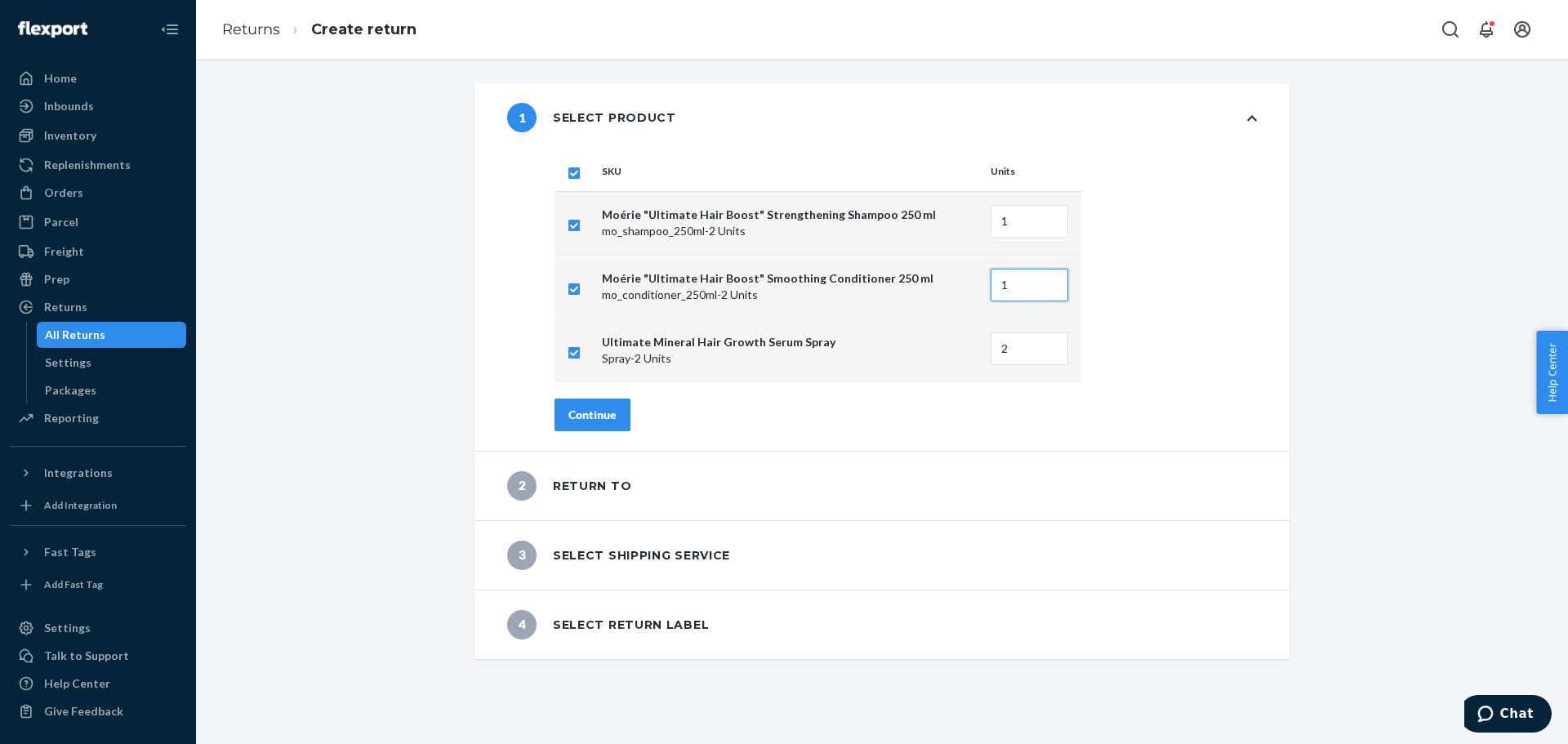
type input "1"
drag, startPoint x: 1010, startPoint y: 348, endPoint x: 959, endPoint y: 352, distance: 51.2
click at [959, 352] on tr "Ultimate Mineral Hair Growth Serum Spray Spray - 2 Units 1" at bounding box center [817, 351] width 527 height 64
type input "1"
click at [603, 426] on button "Continue" at bounding box center [591, 415] width 76 height 33
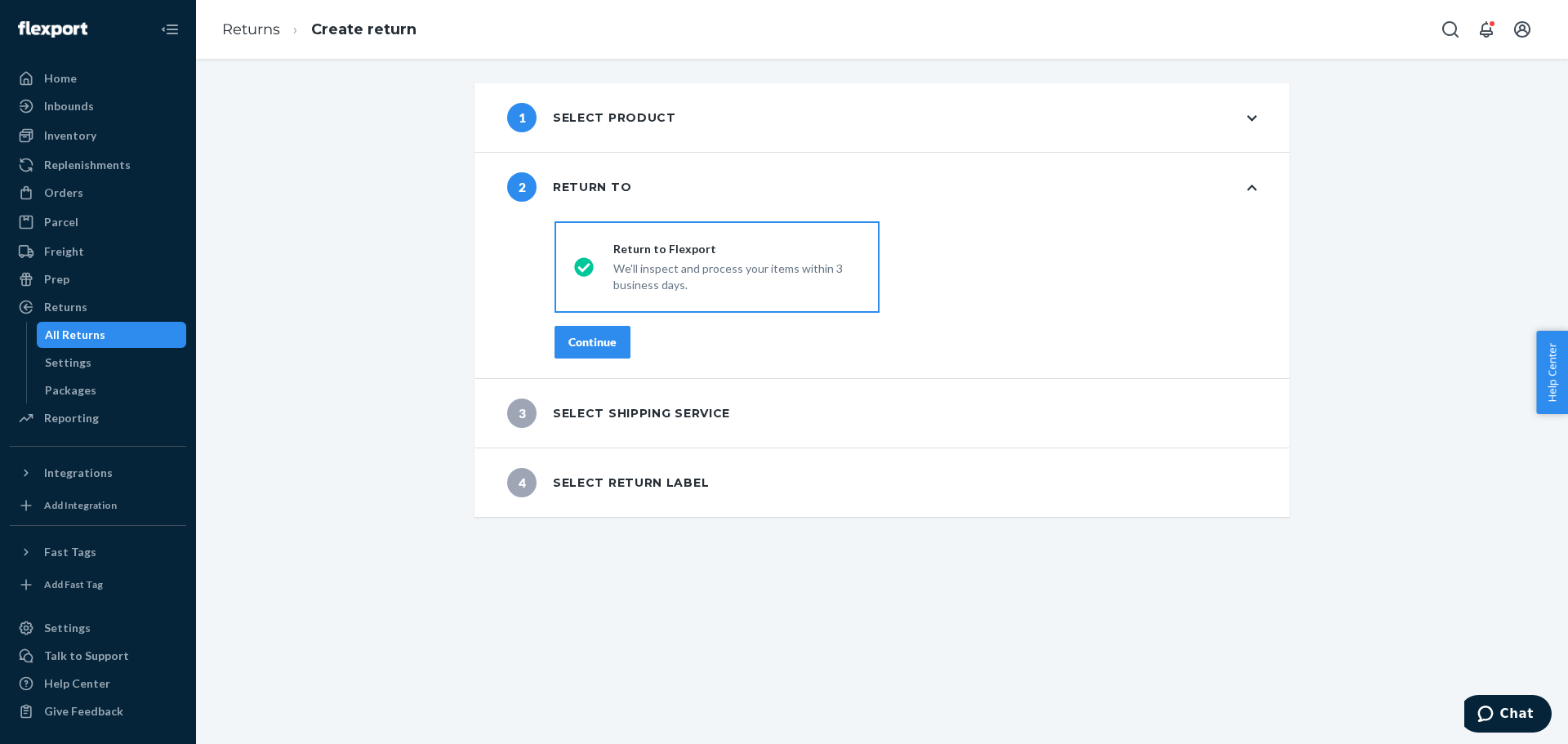
click at [596, 340] on div "Continue" at bounding box center [592, 343] width 48 height 16
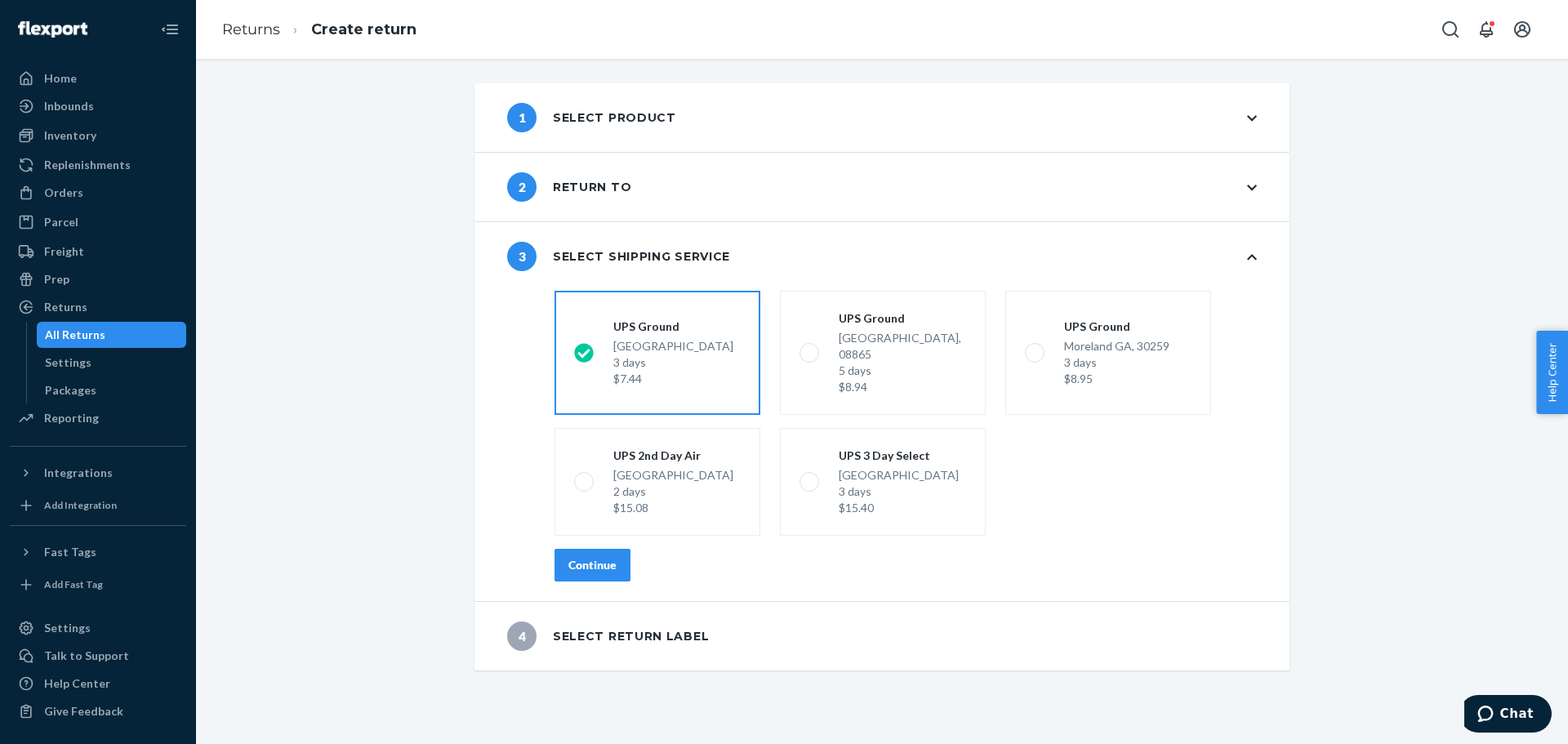
click at [593, 557] on div "Continue" at bounding box center [592, 565] width 48 height 16
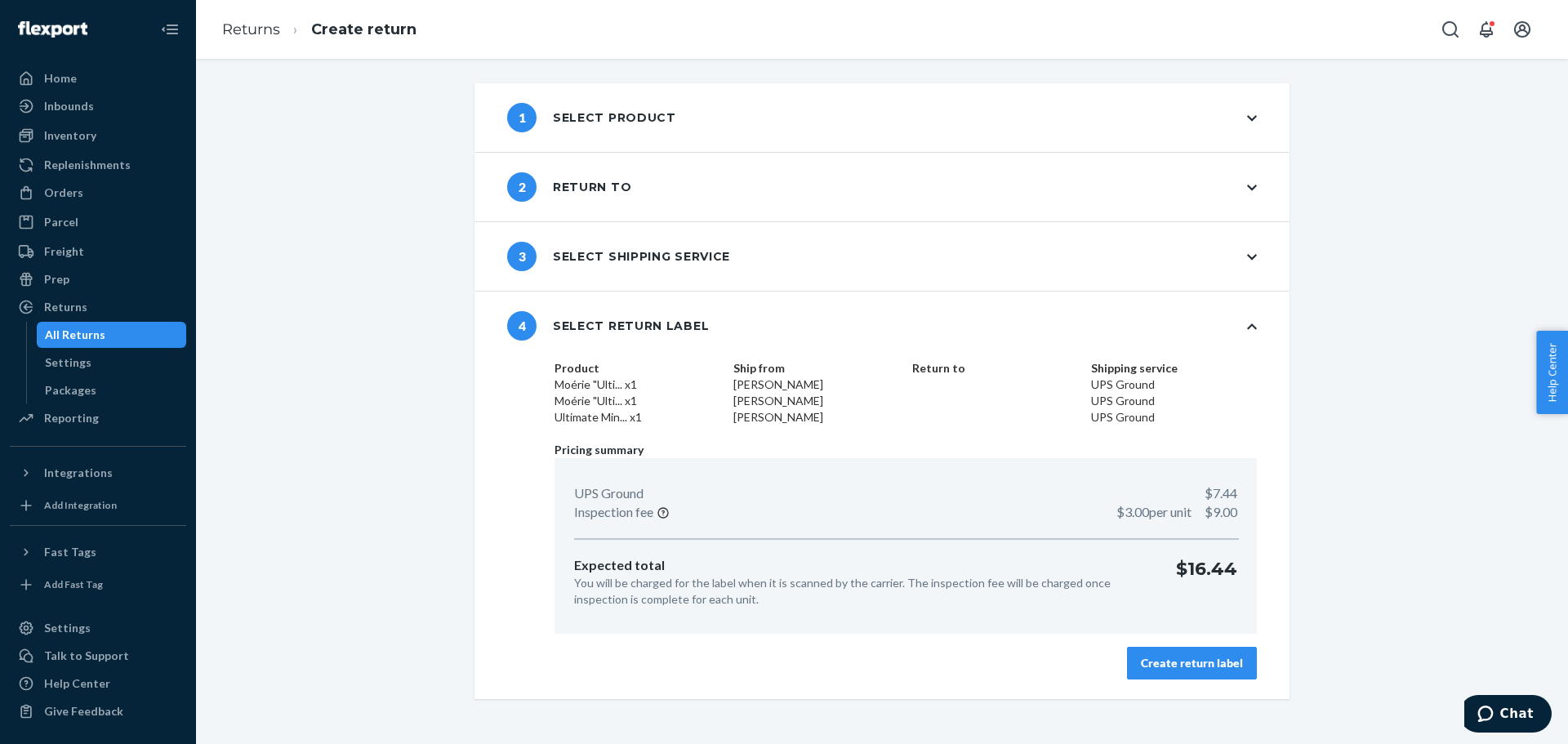
click at [1146, 667] on div "Create return label" at bounding box center [1192, 663] width 102 height 16
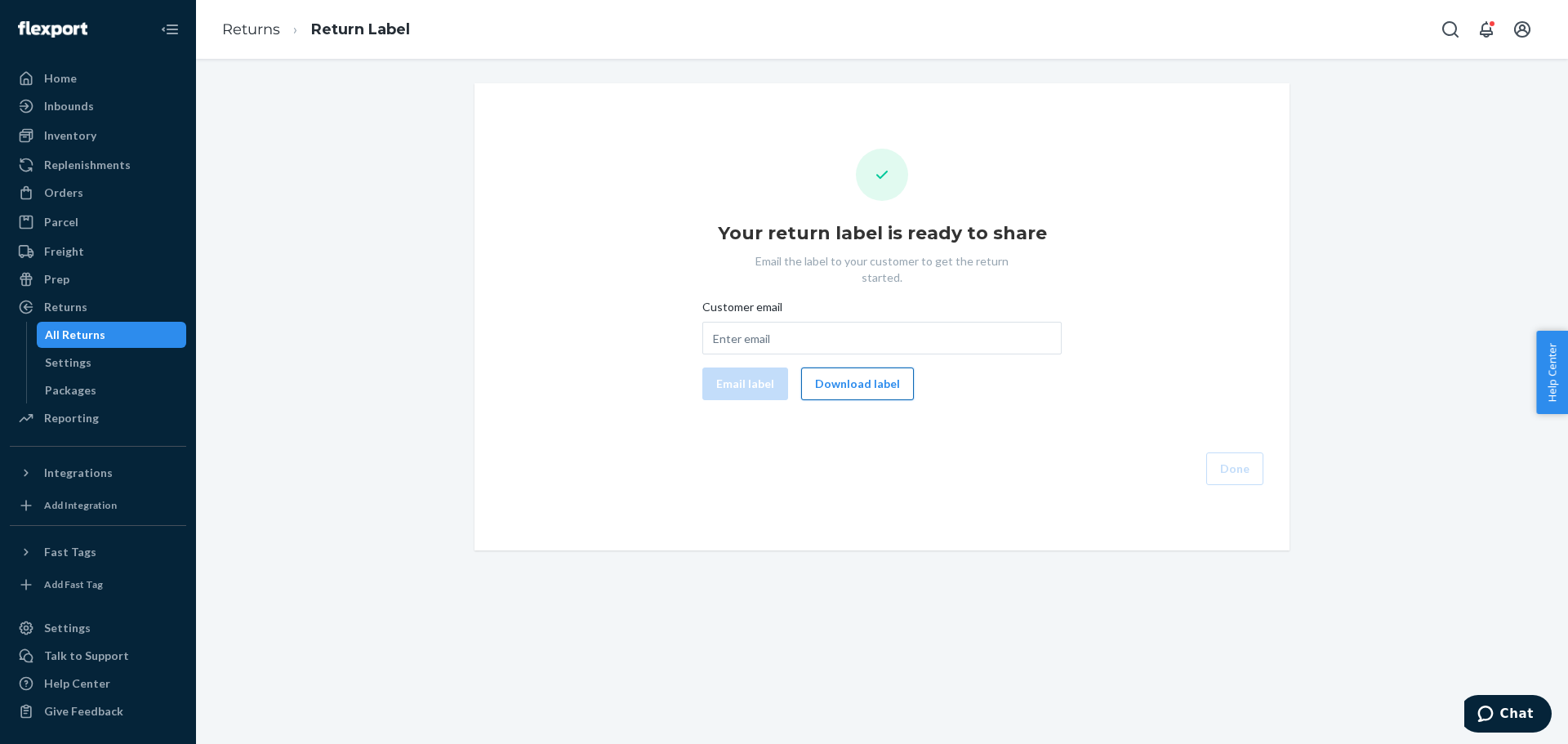
click at [811, 374] on button "Download label" at bounding box center [857, 384] width 113 height 33
